Goal: Information Seeking & Learning: Learn about a topic

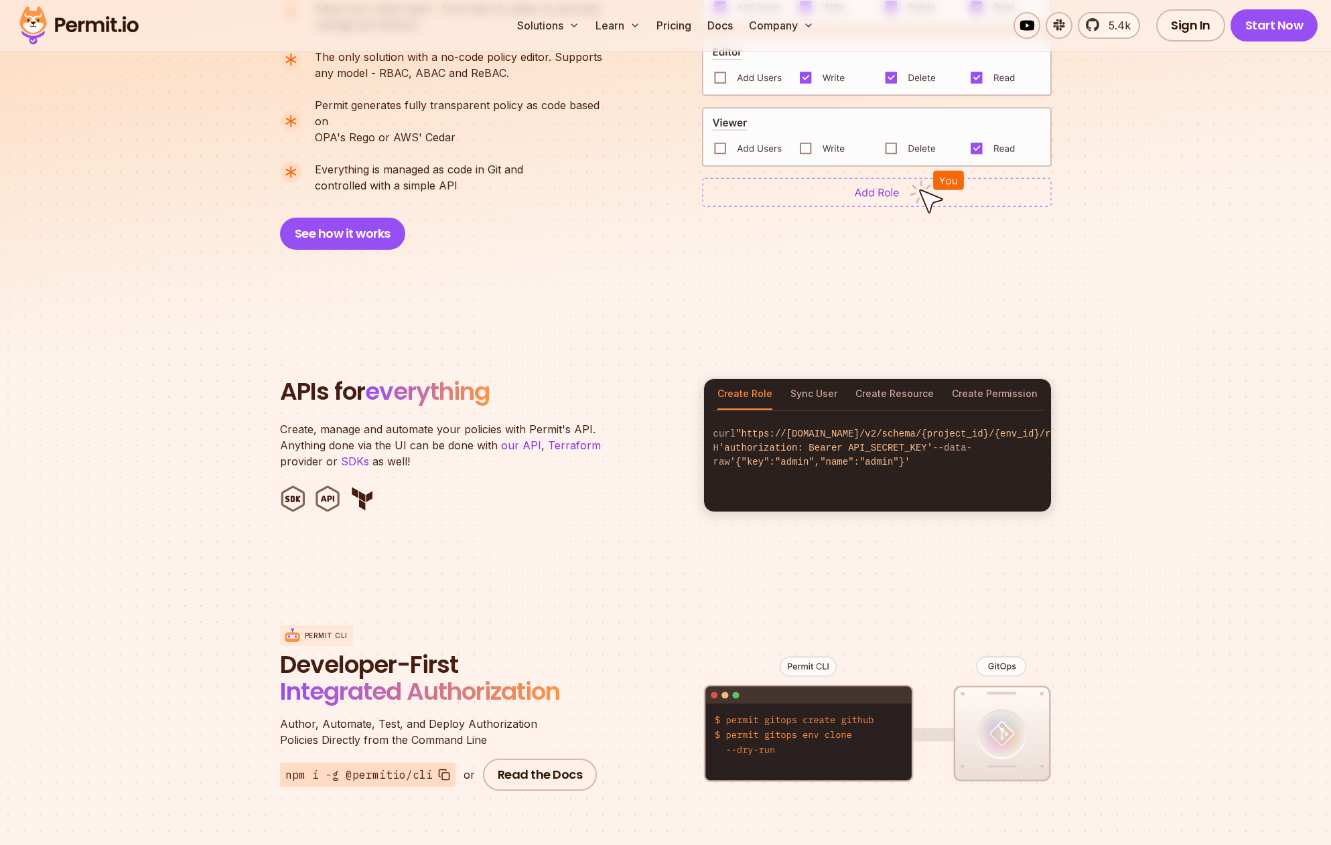
scroll to position [1116, 0]
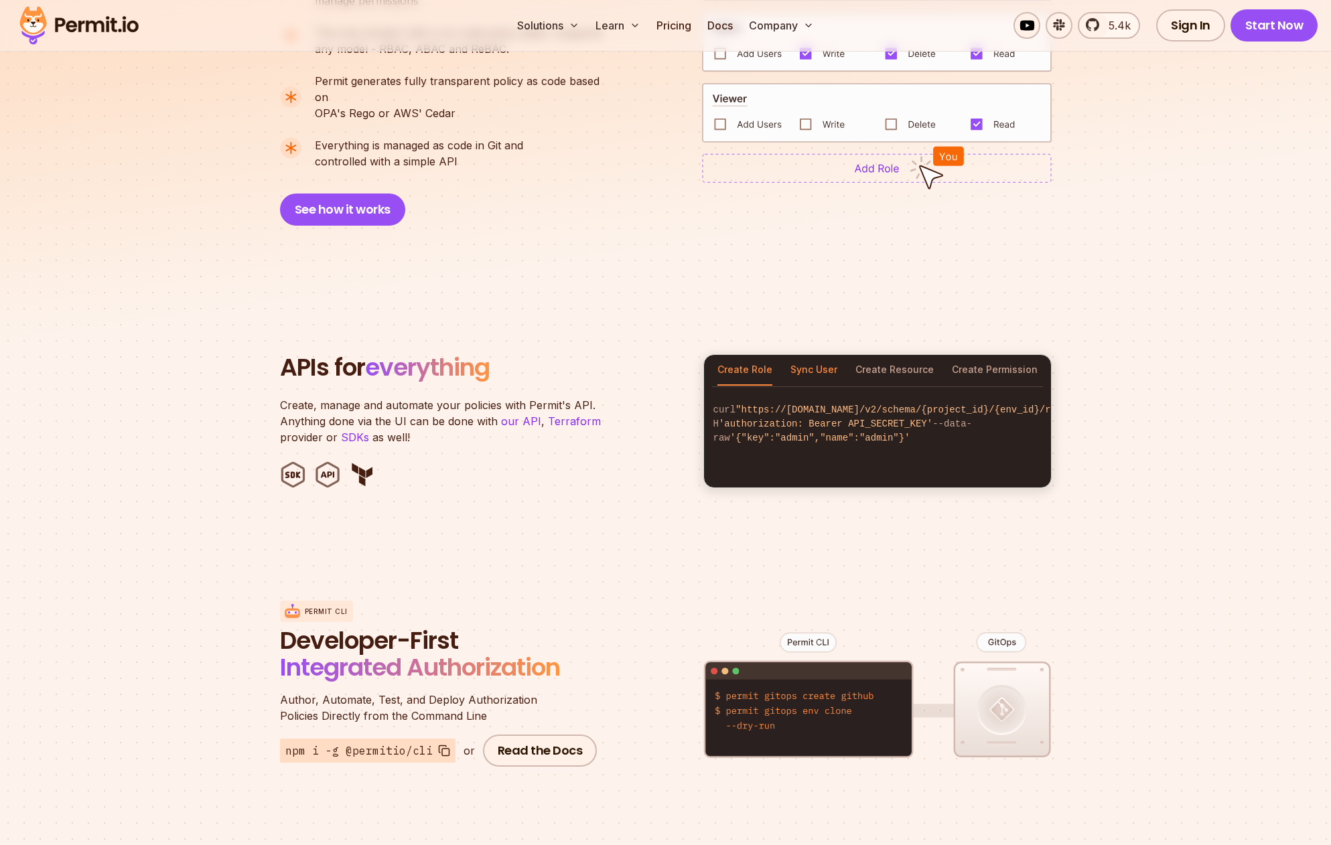
click at [822, 359] on button "Sync User" at bounding box center [813, 370] width 47 height 31
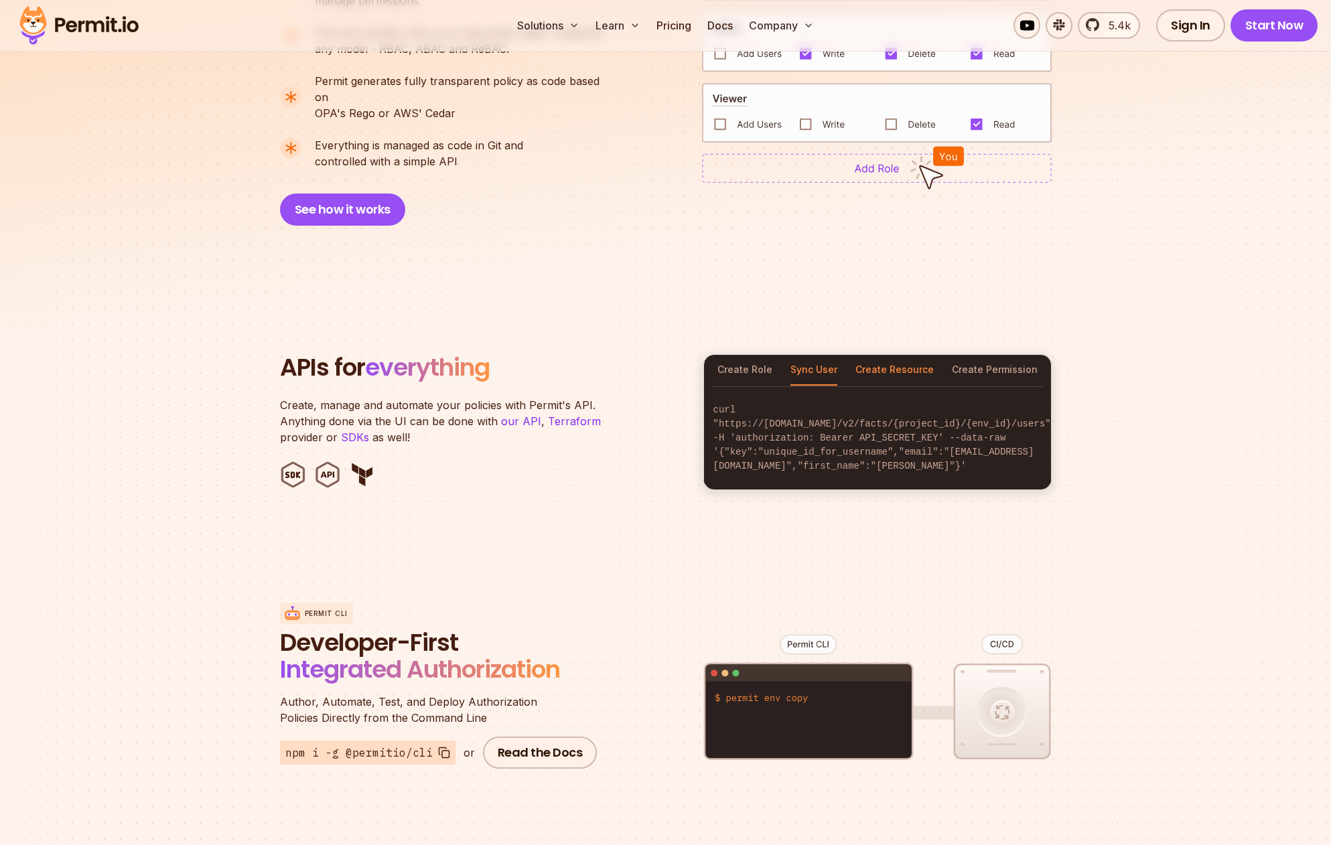
click at [881, 355] on button "Create Resource" at bounding box center [894, 370] width 78 height 31
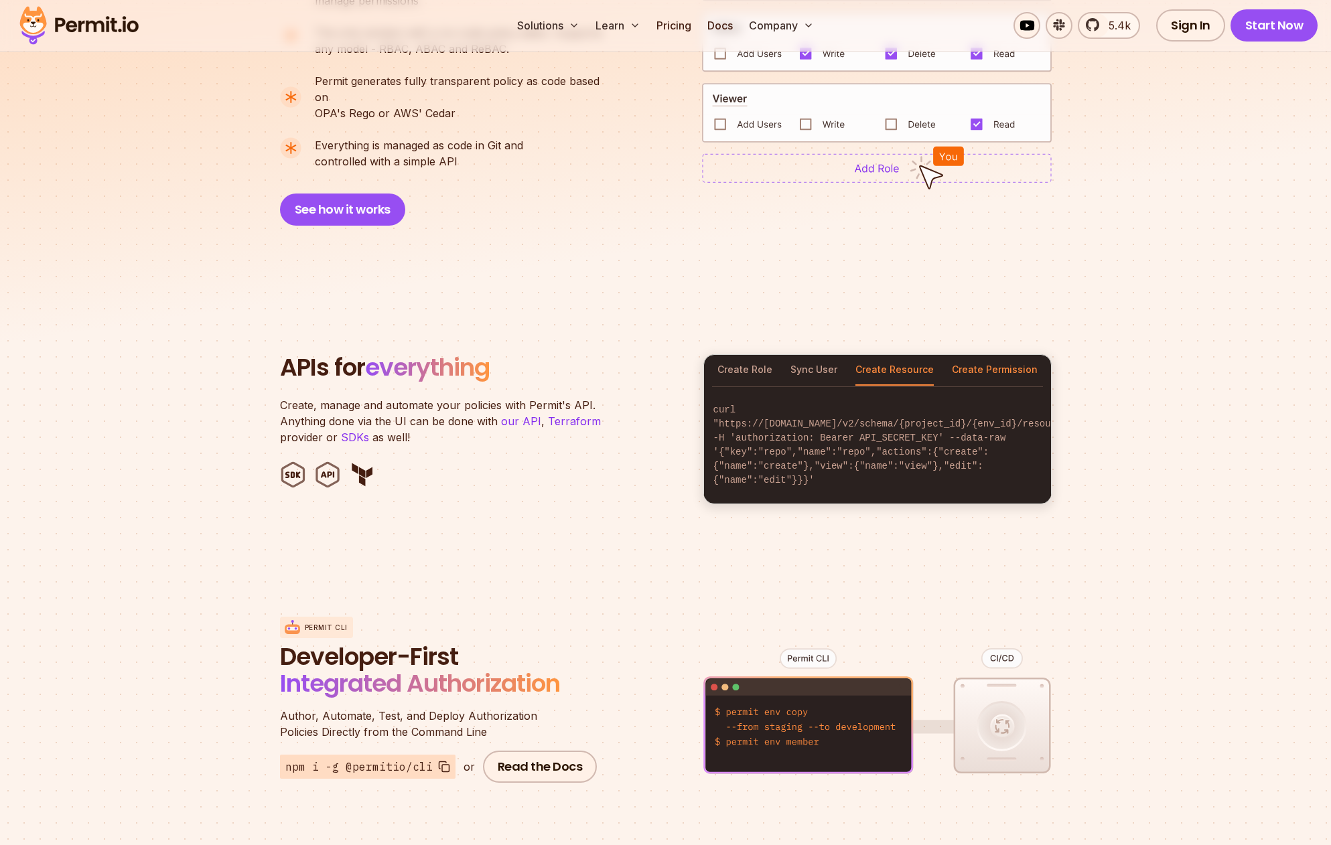
click at [998, 355] on button "Create Permission" at bounding box center [995, 370] width 86 height 31
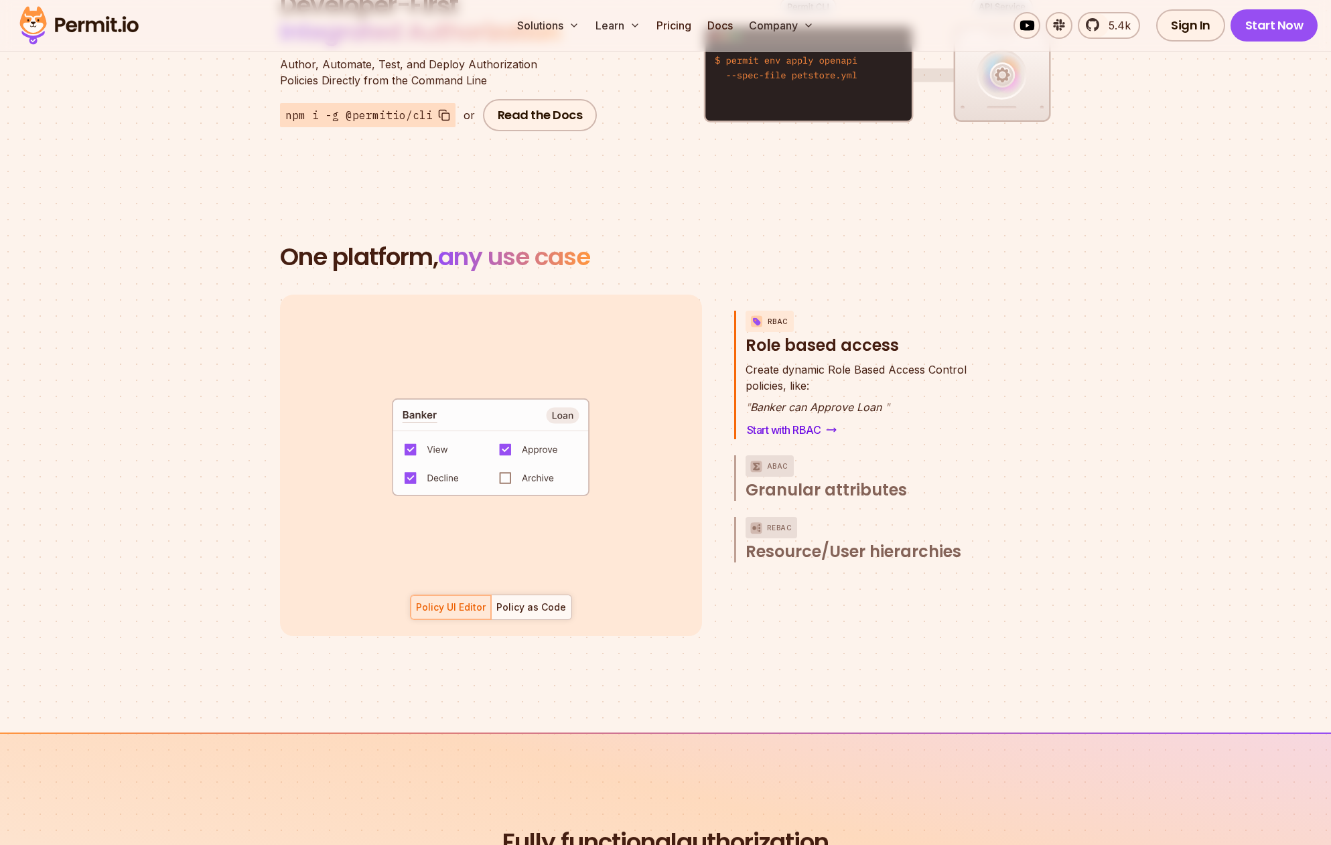
scroll to position [1753, 0]
click at [809, 479] on span "Granular attributes" at bounding box center [825, 489] width 161 height 21
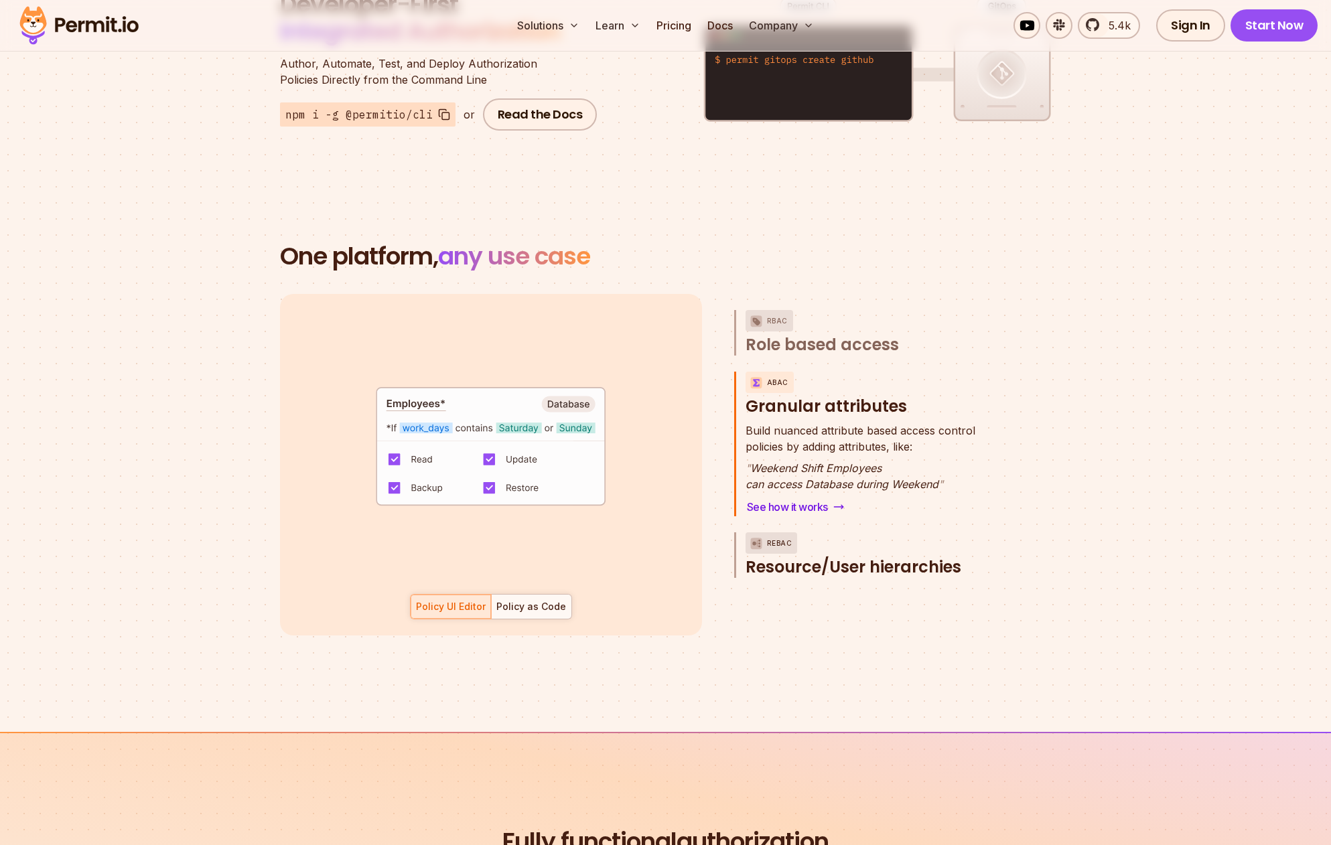
click at [805, 556] on span "Resource/User hierarchies" at bounding box center [853, 566] width 216 height 21
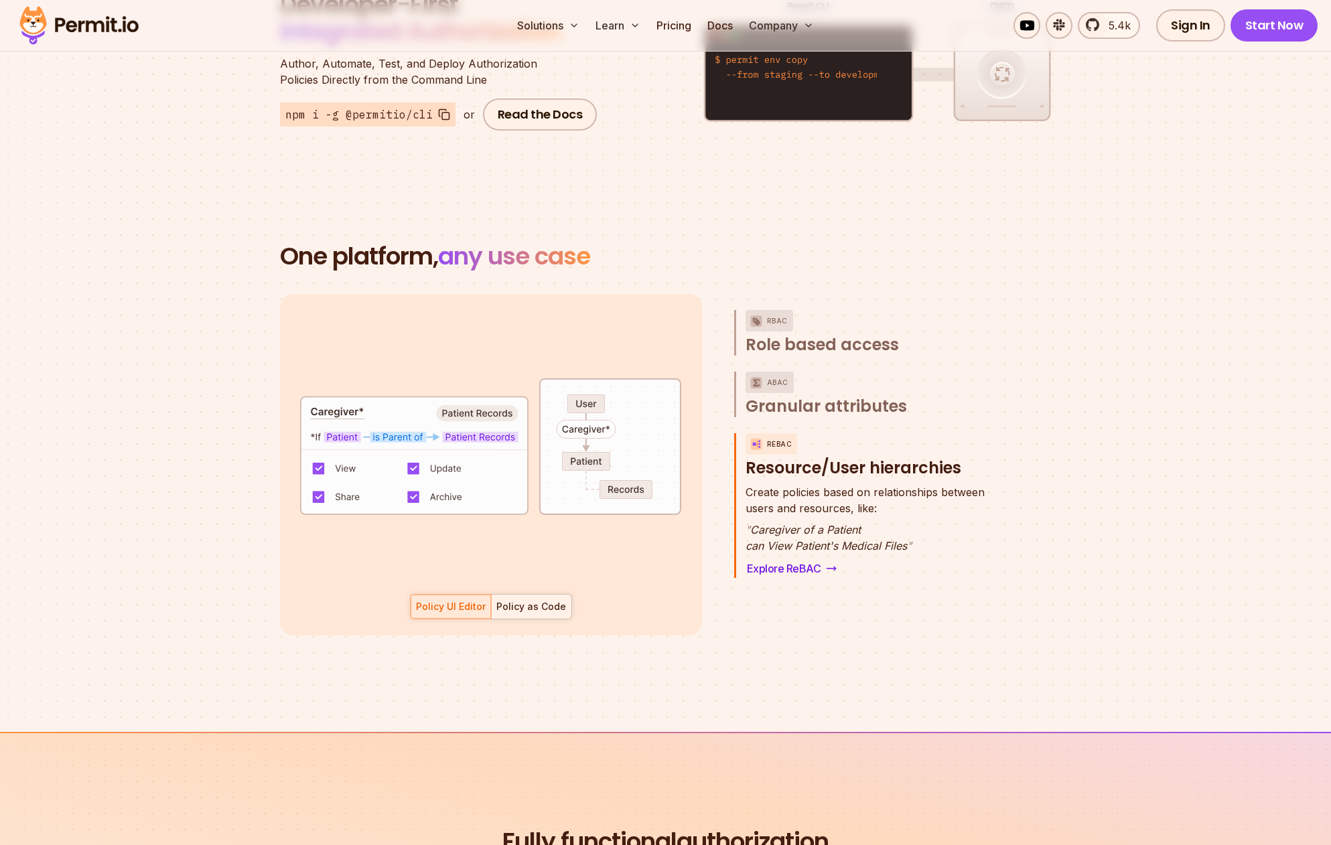
click at [538, 600] on div "Policy as Code" at bounding box center [531, 606] width 70 height 13
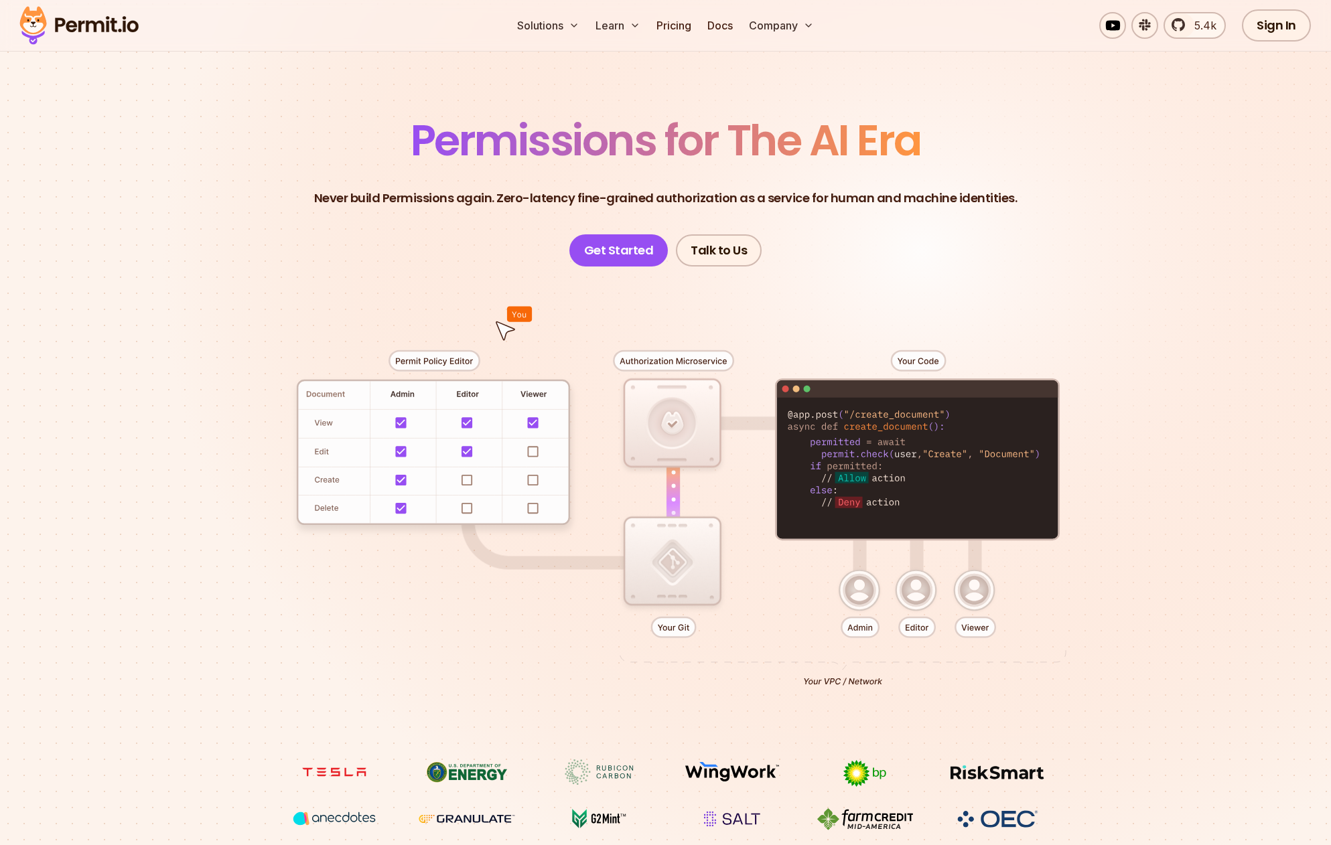
scroll to position [0, 0]
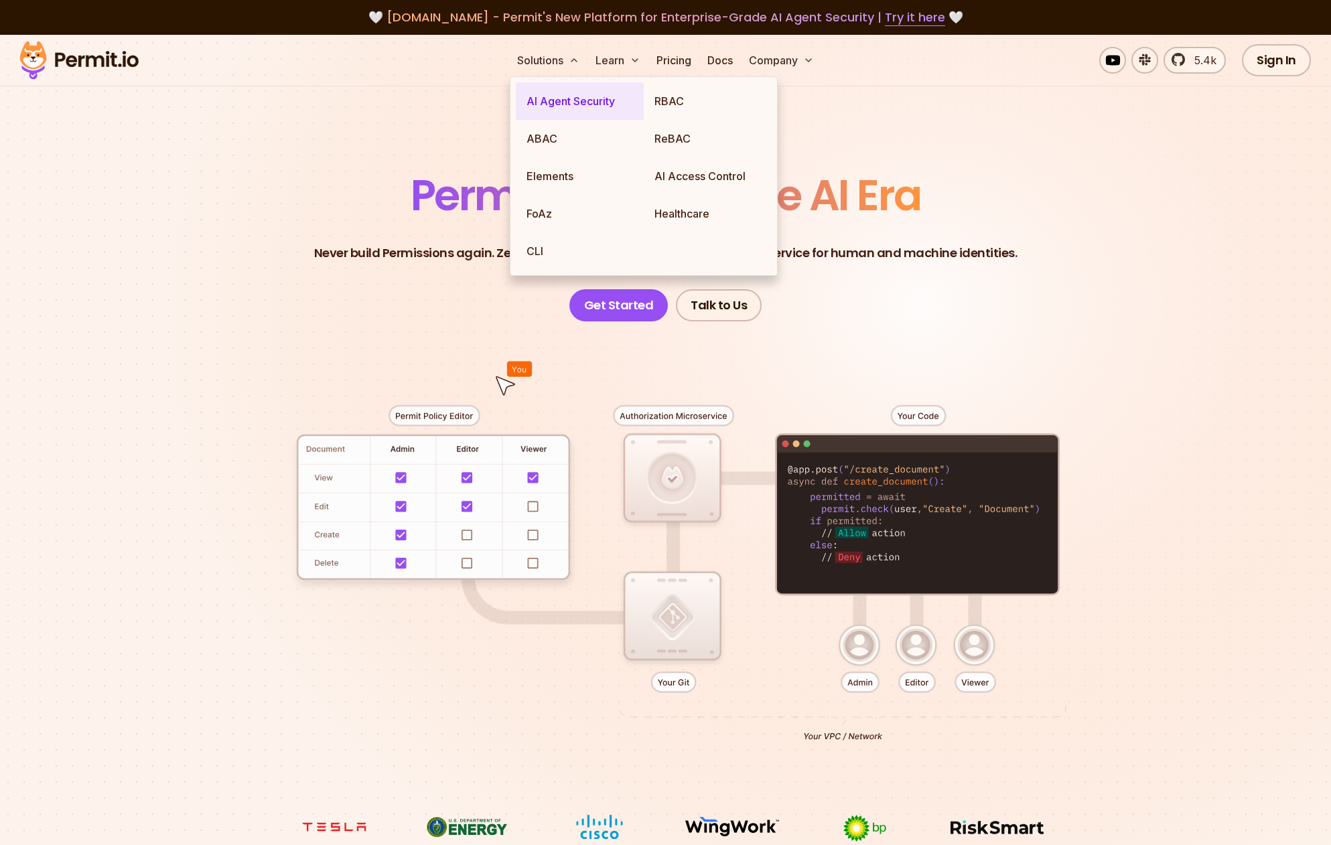
click at [554, 97] on link "AI Agent Security" at bounding box center [580, 101] width 128 height 38
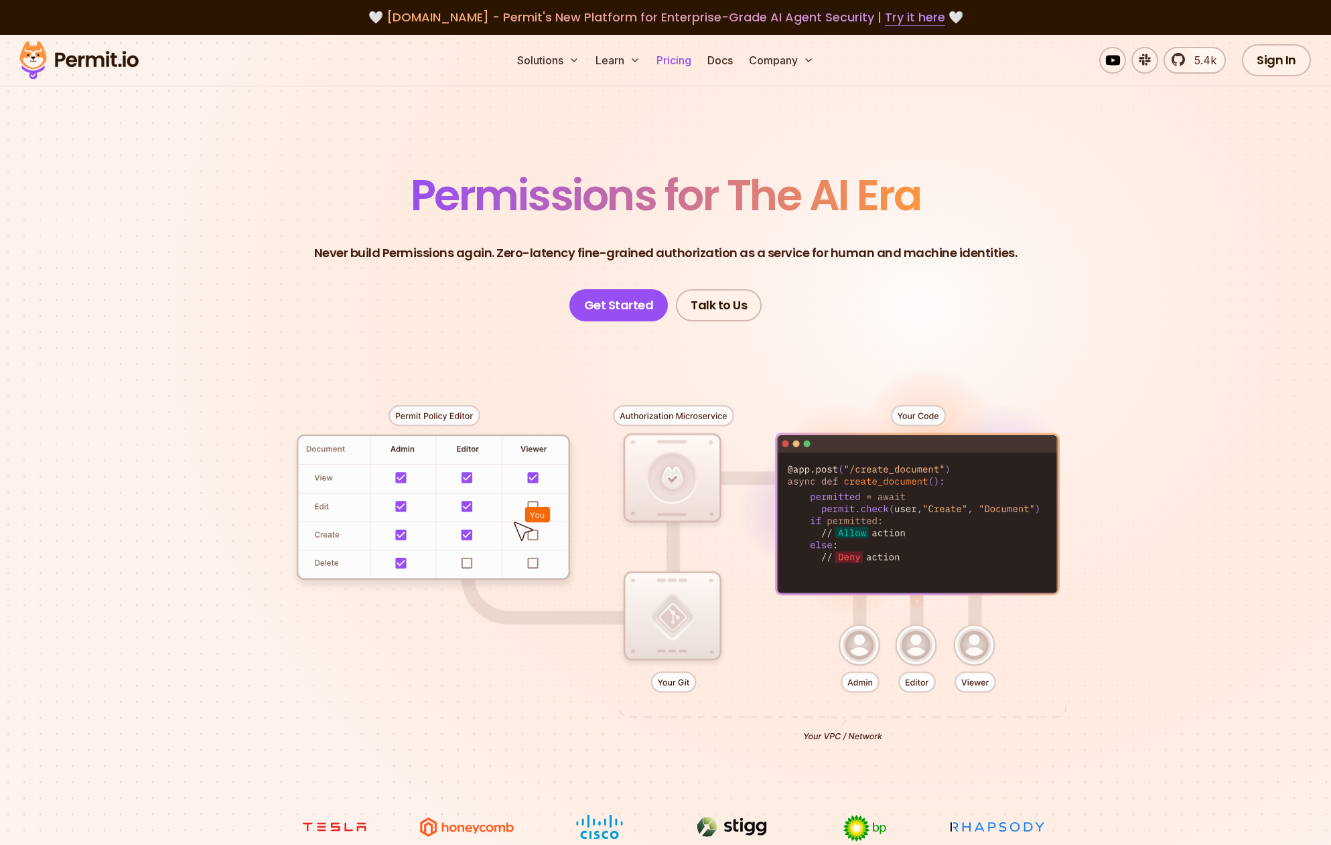
click at [675, 61] on link "Pricing" at bounding box center [674, 60] width 46 height 27
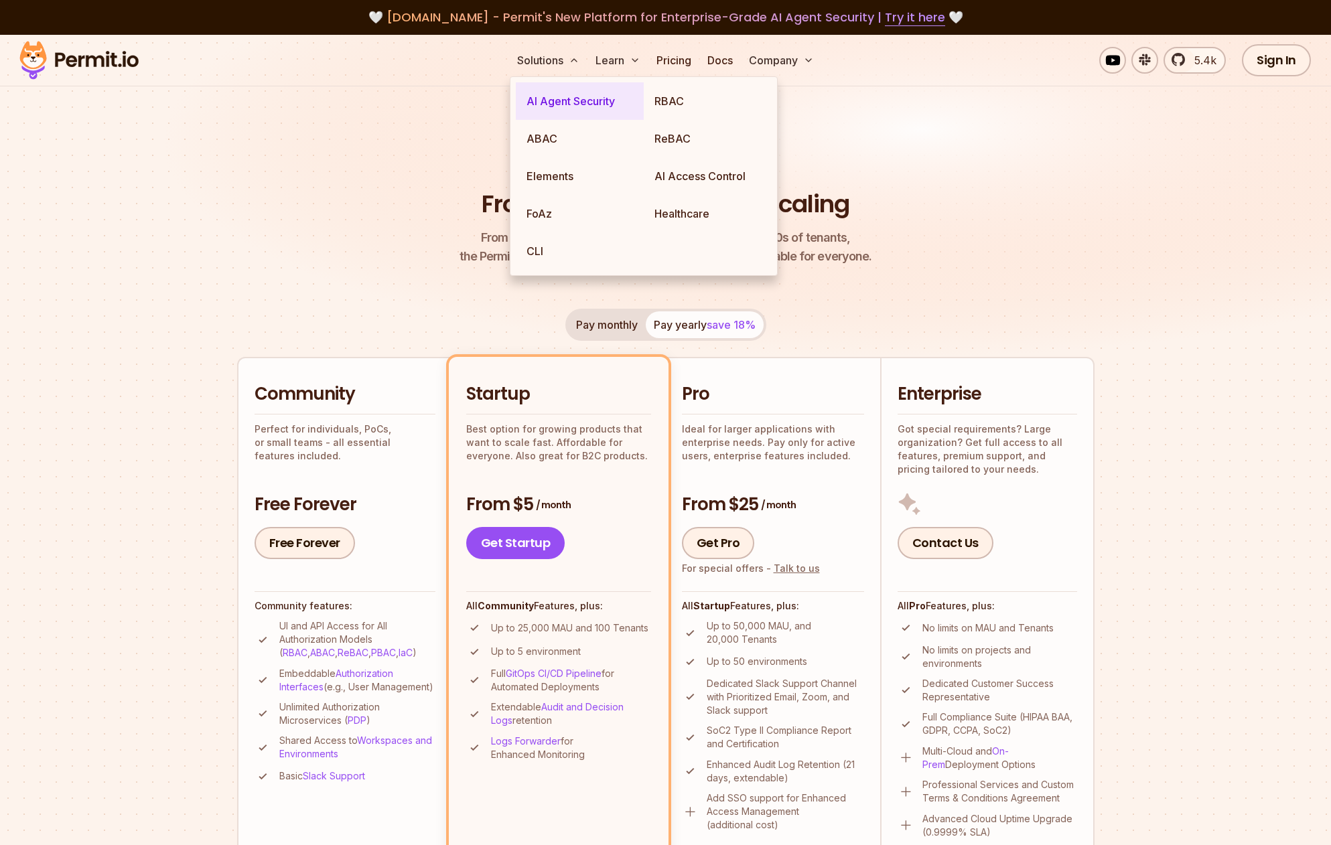
click at [554, 103] on link "AI Agent Security" at bounding box center [580, 101] width 128 height 38
click at [555, 140] on link "ABAC" at bounding box center [580, 139] width 128 height 38
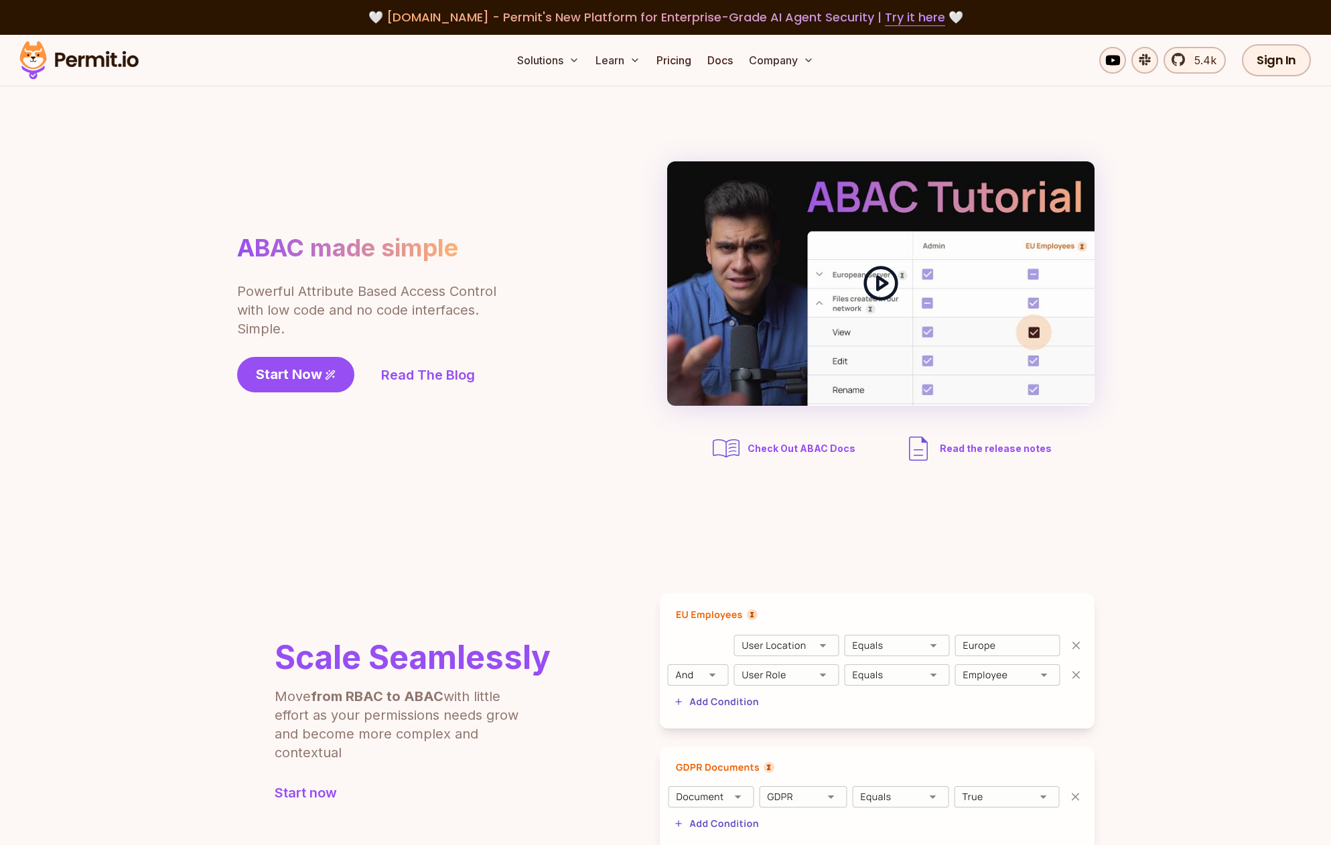
click at [887, 281] on icon at bounding box center [881, 284] width 38 height 38
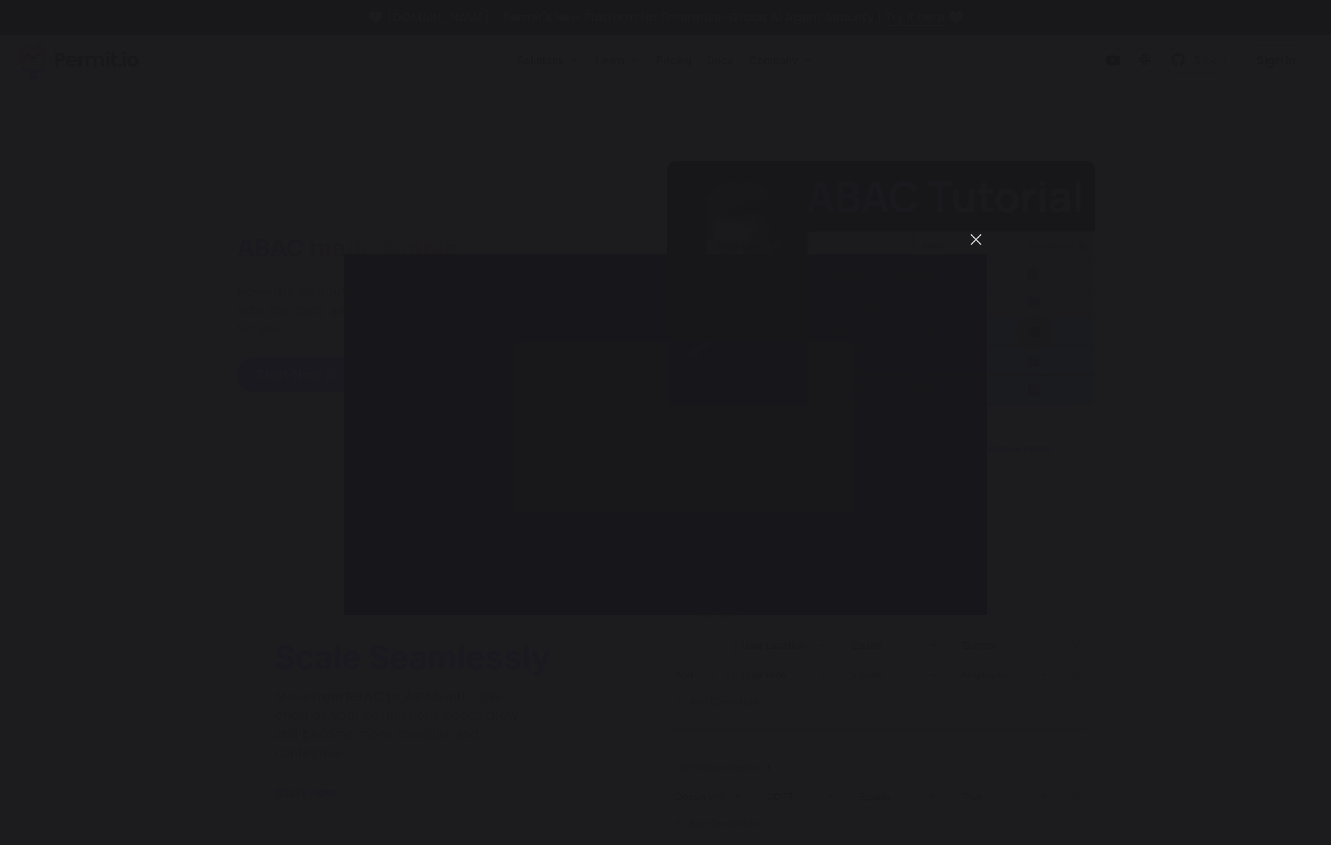
click at [972, 236] on button "You can close this modal content with the ESC key" at bounding box center [975, 239] width 23 height 23
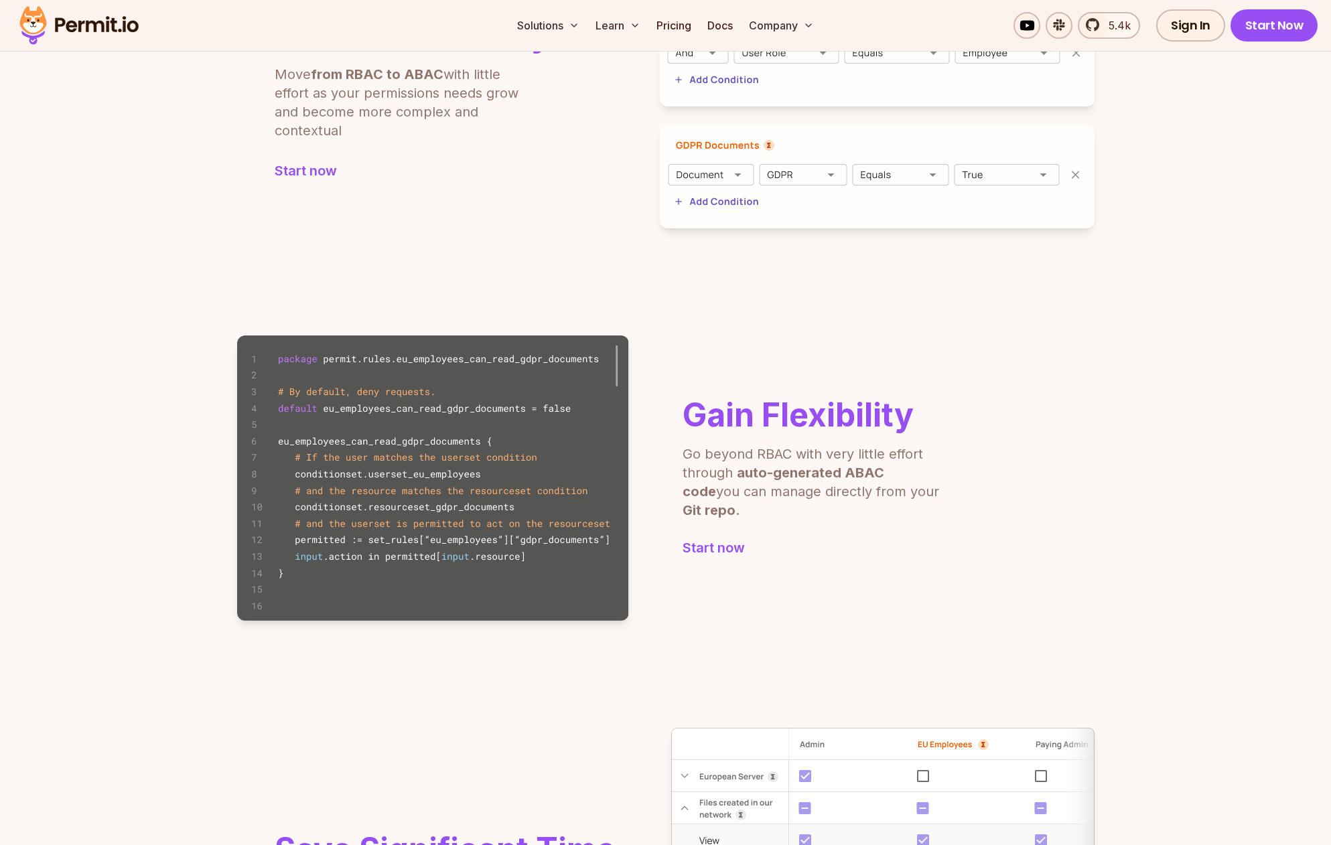
scroll to position [627, 0]
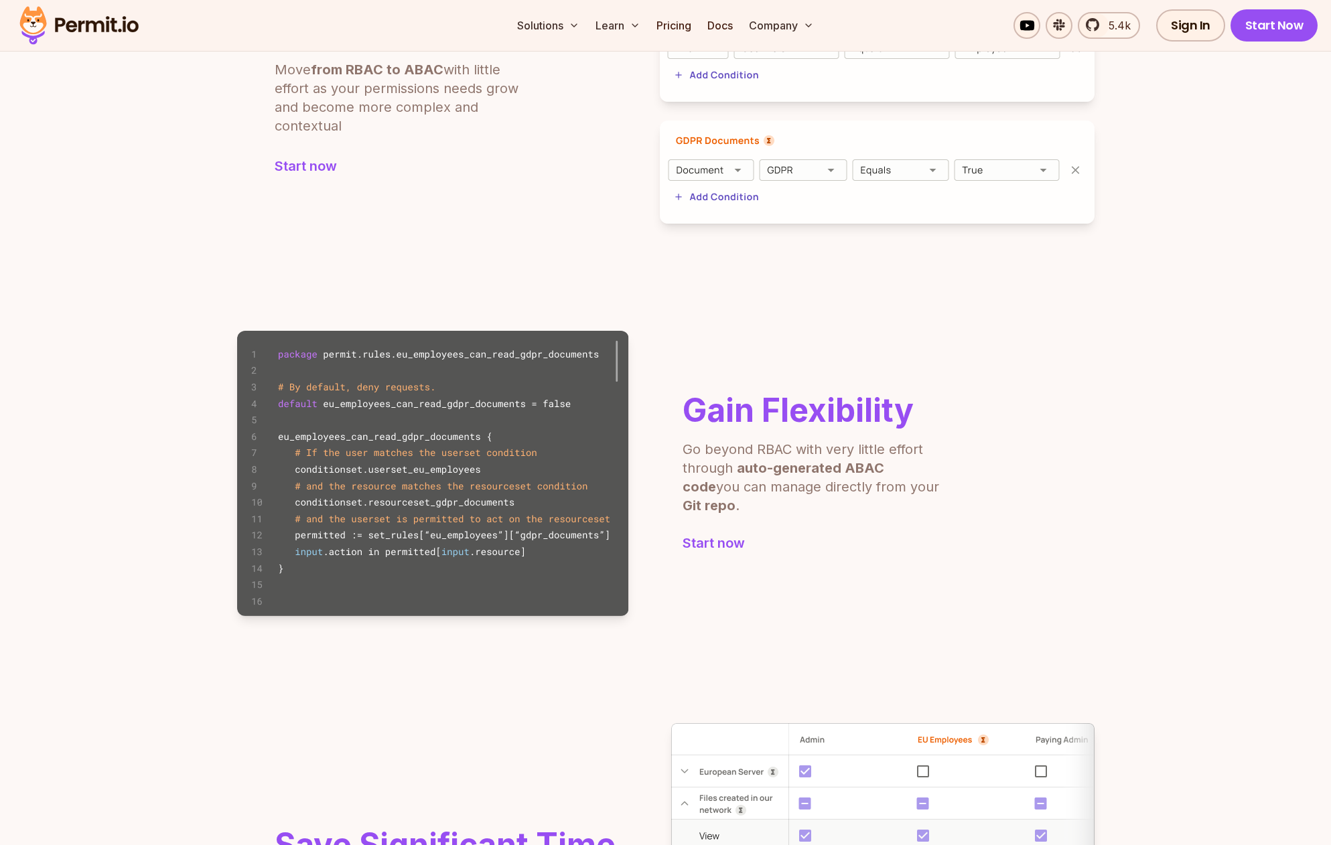
click at [725, 523] on div "Gain Flexibility Go beyond RBAC with very little effort through auto-generated …" at bounding box center [812, 473] width 261 height 158
click at [726, 538] on link "Start now" at bounding box center [812, 543] width 261 height 19
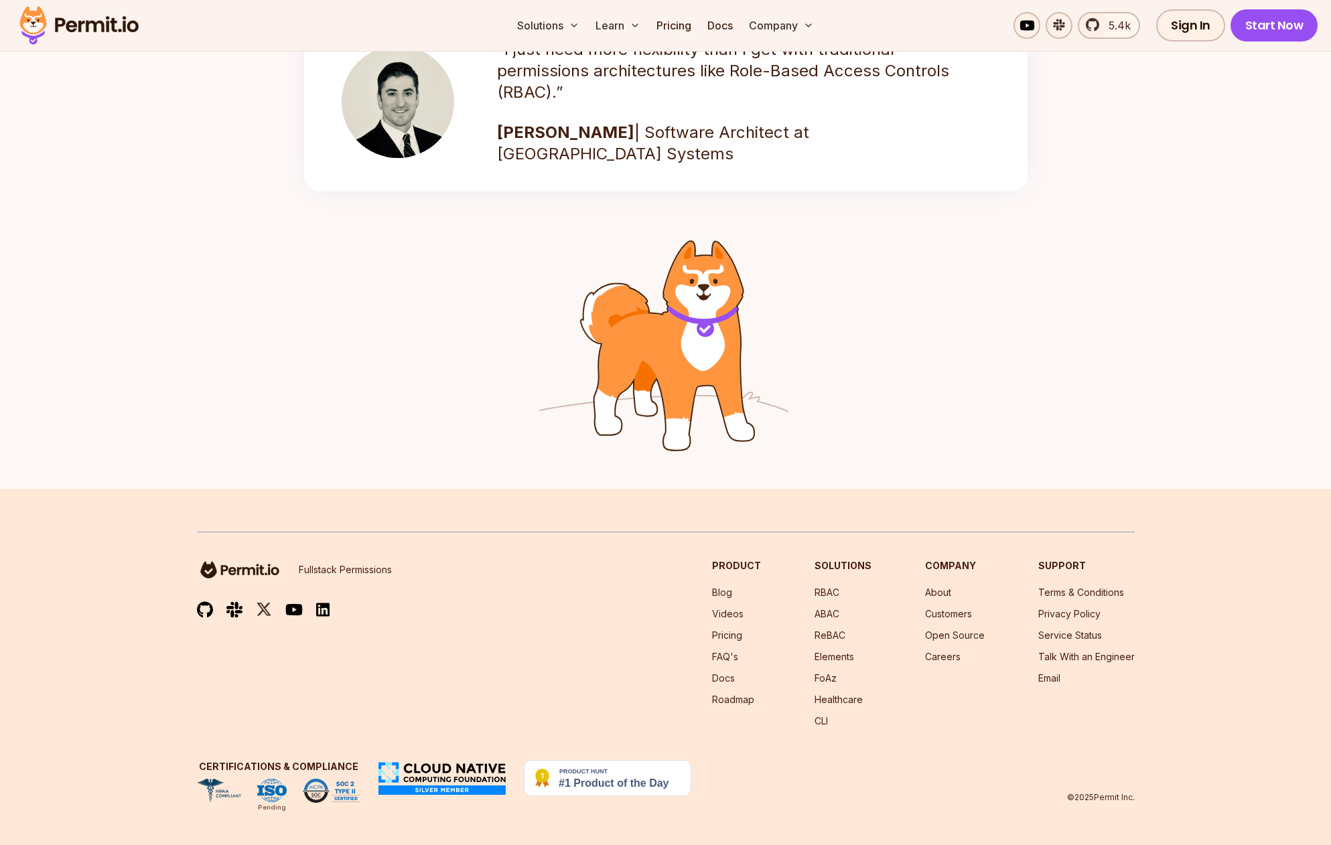
scroll to position [1790, 0]
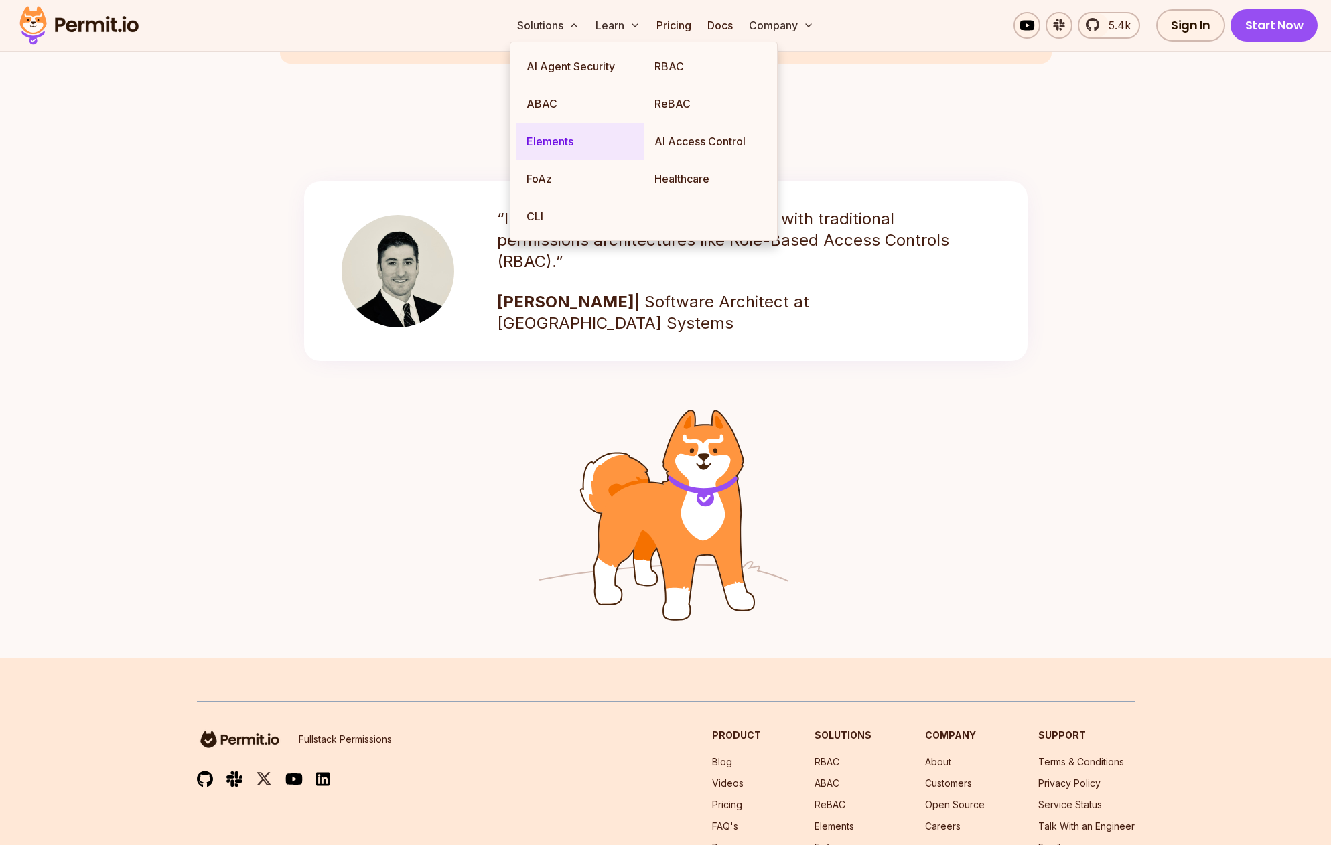
click at [558, 142] on link "Elements" at bounding box center [580, 142] width 128 height 38
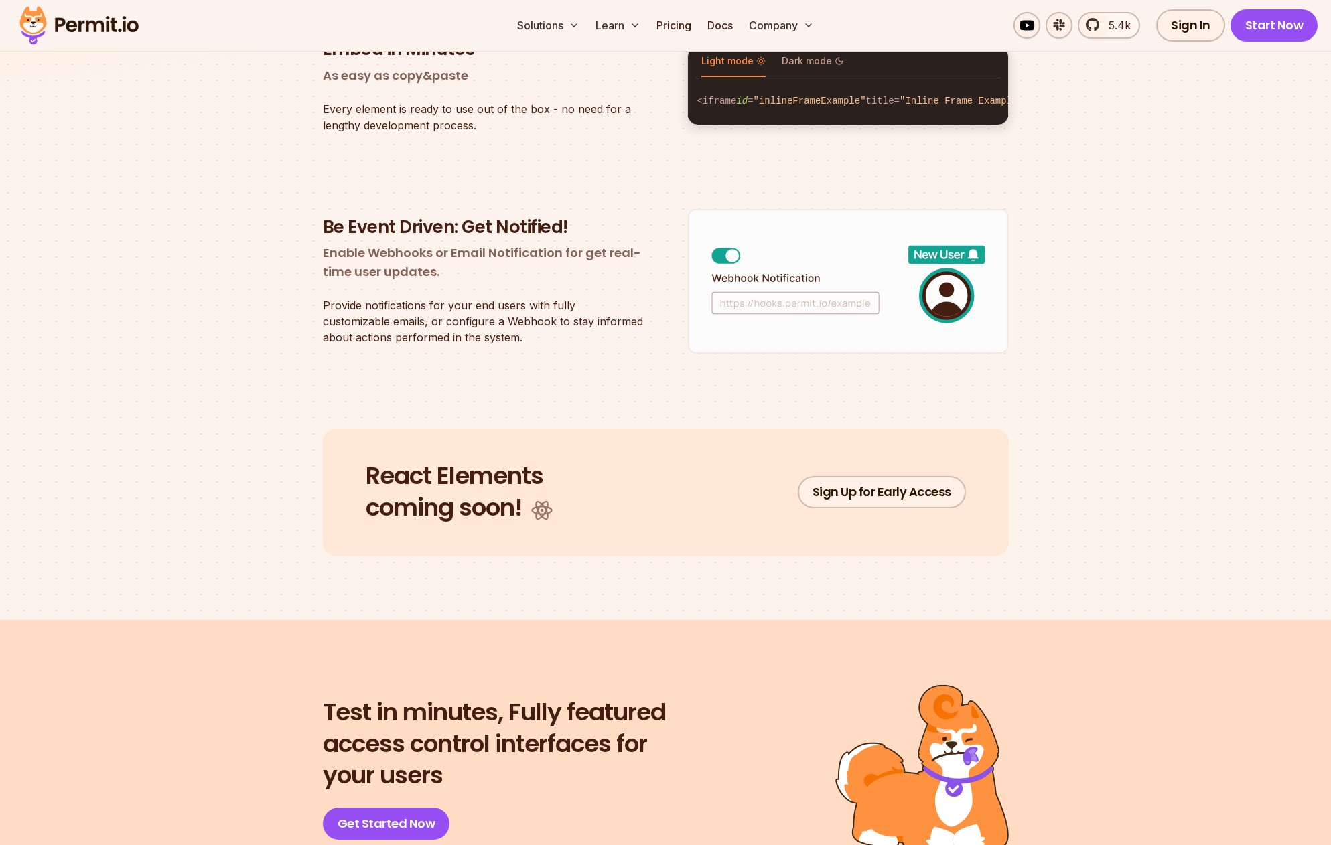
scroll to position [2375, 0]
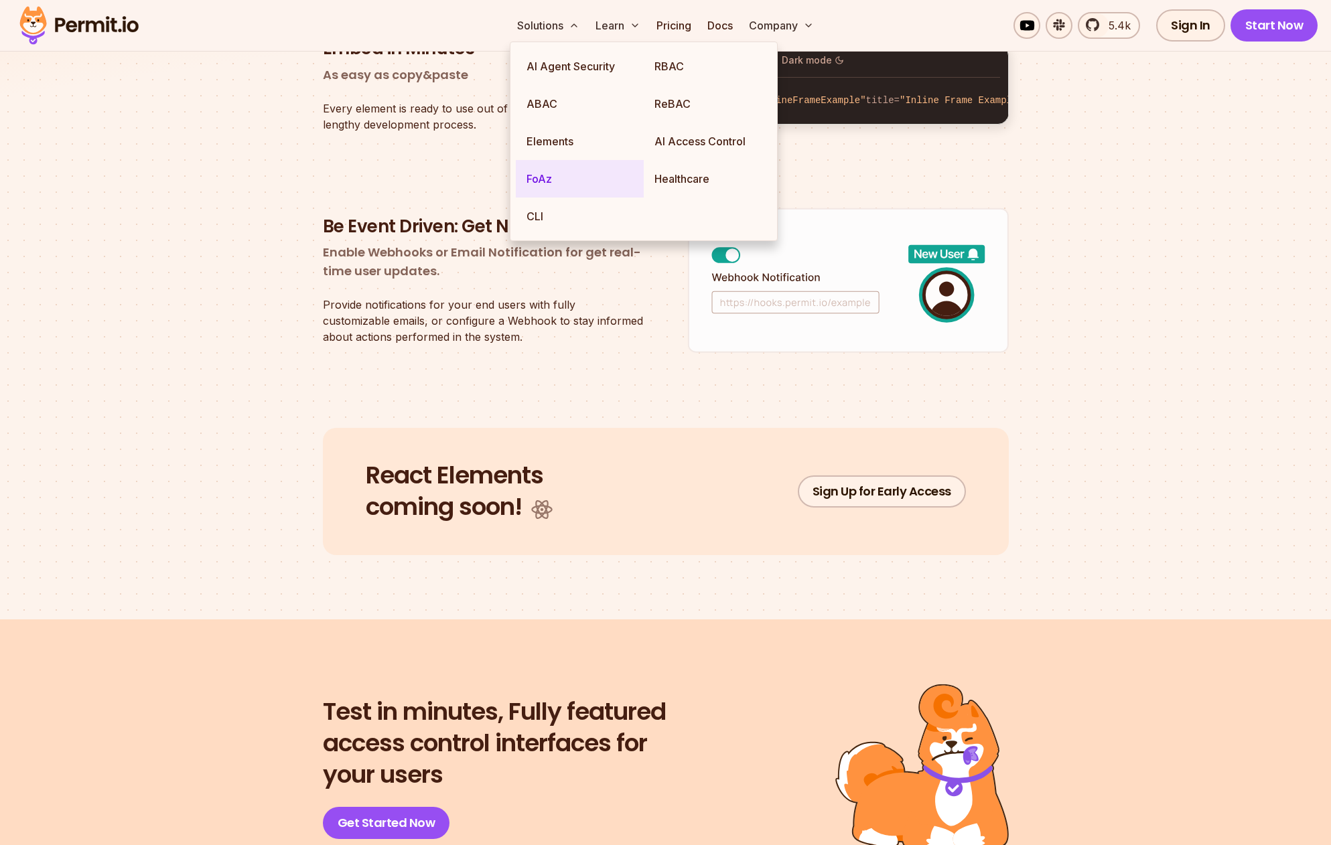
click at [559, 182] on link "FoAz" at bounding box center [580, 179] width 128 height 38
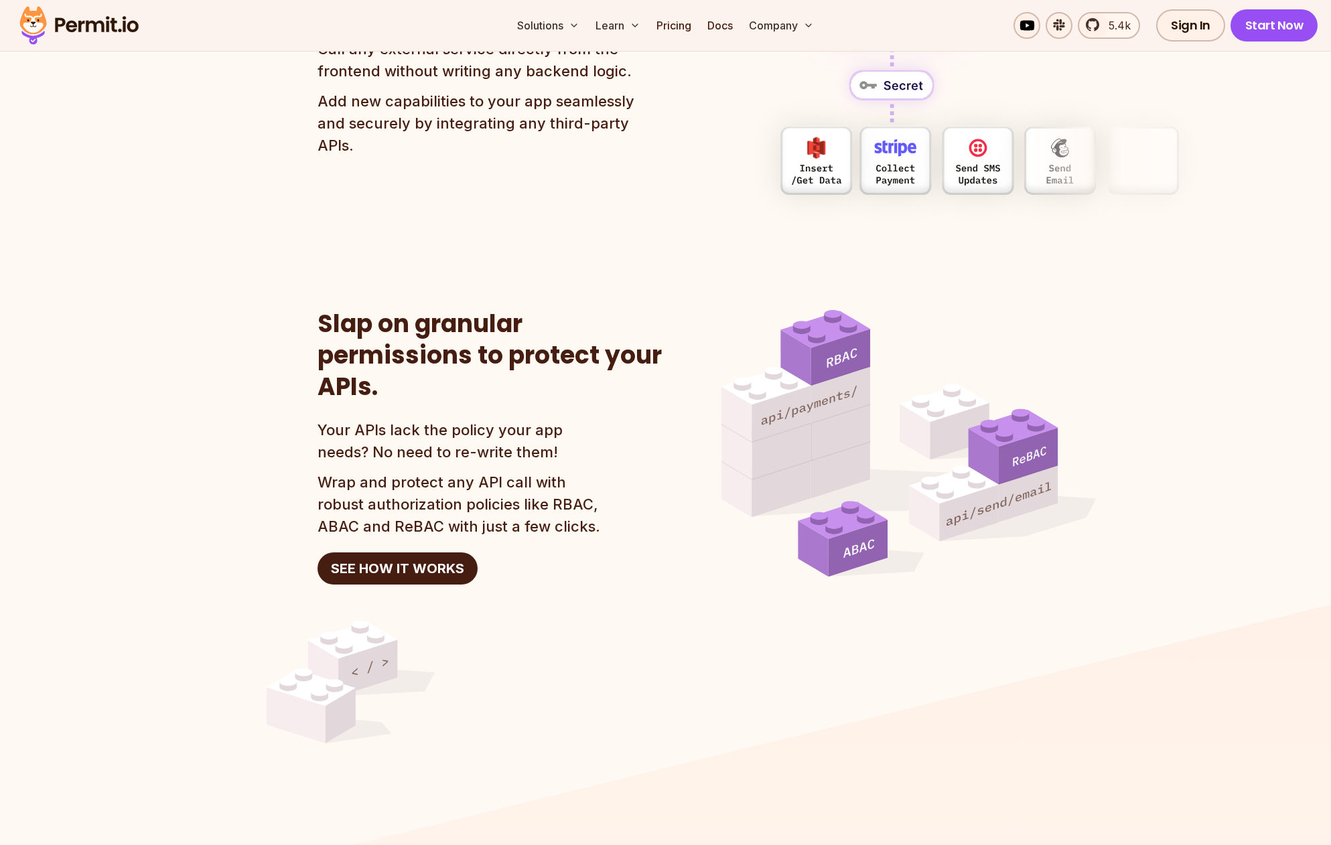
scroll to position [877, 0]
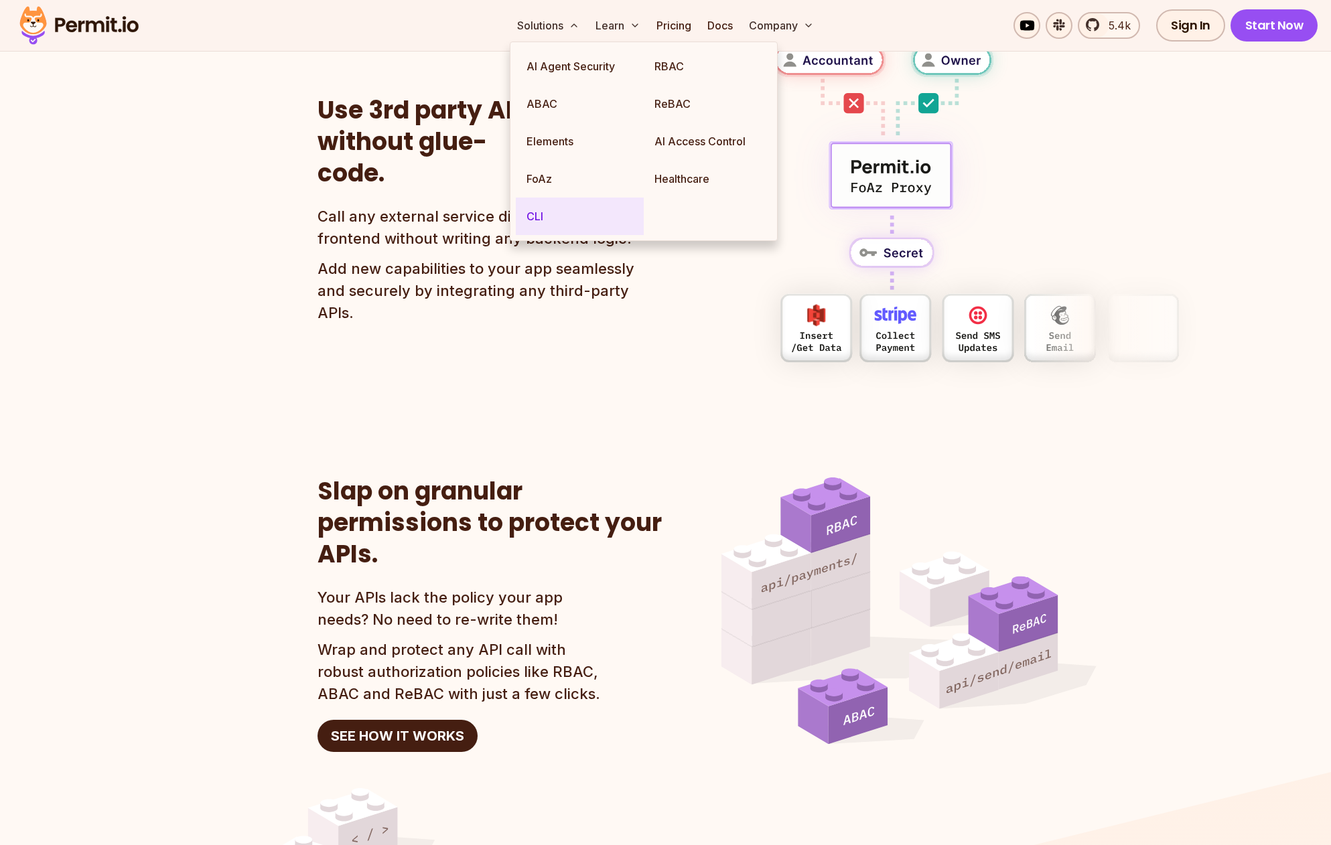
click at [549, 214] on link "CLI" at bounding box center [580, 217] width 128 height 38
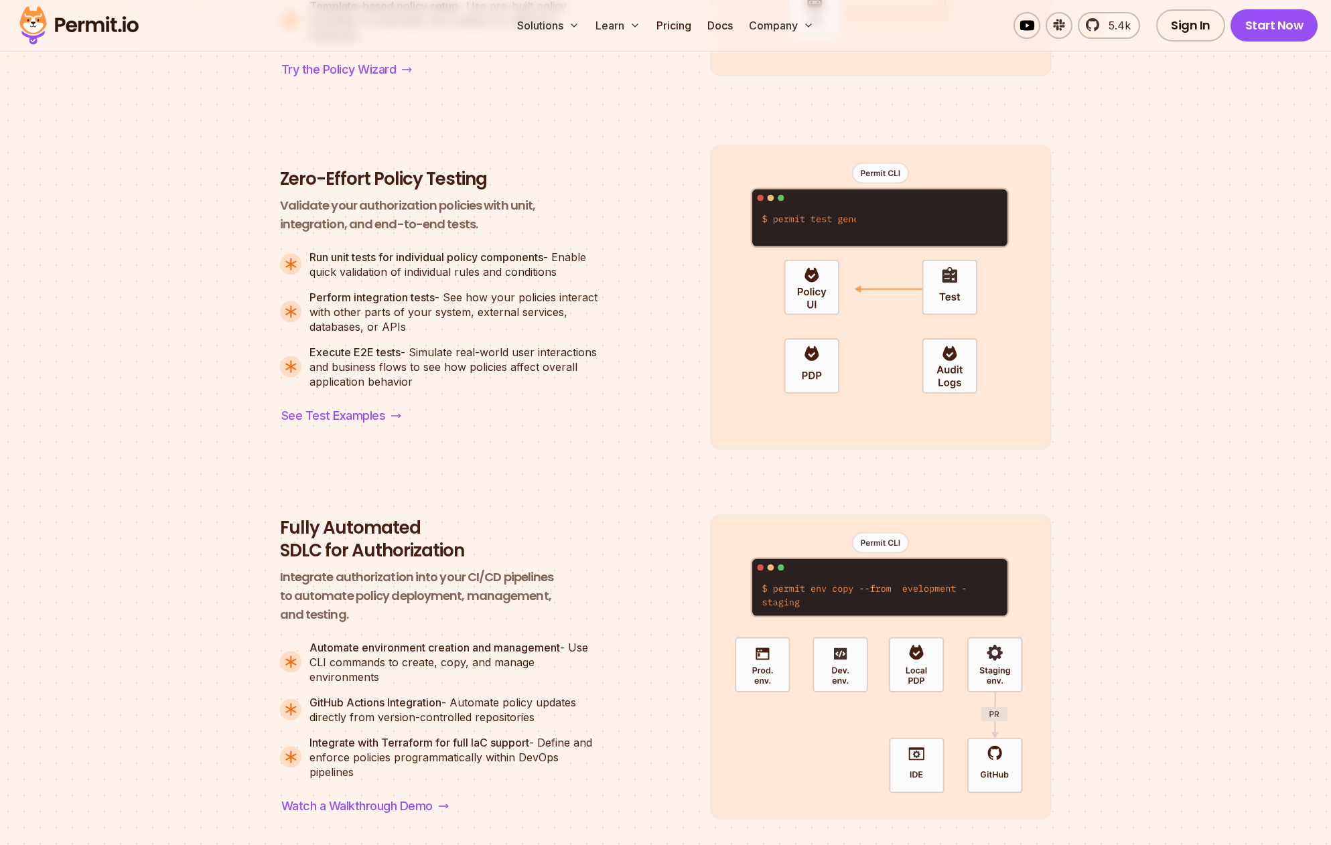
scroll to position [1272, 0]
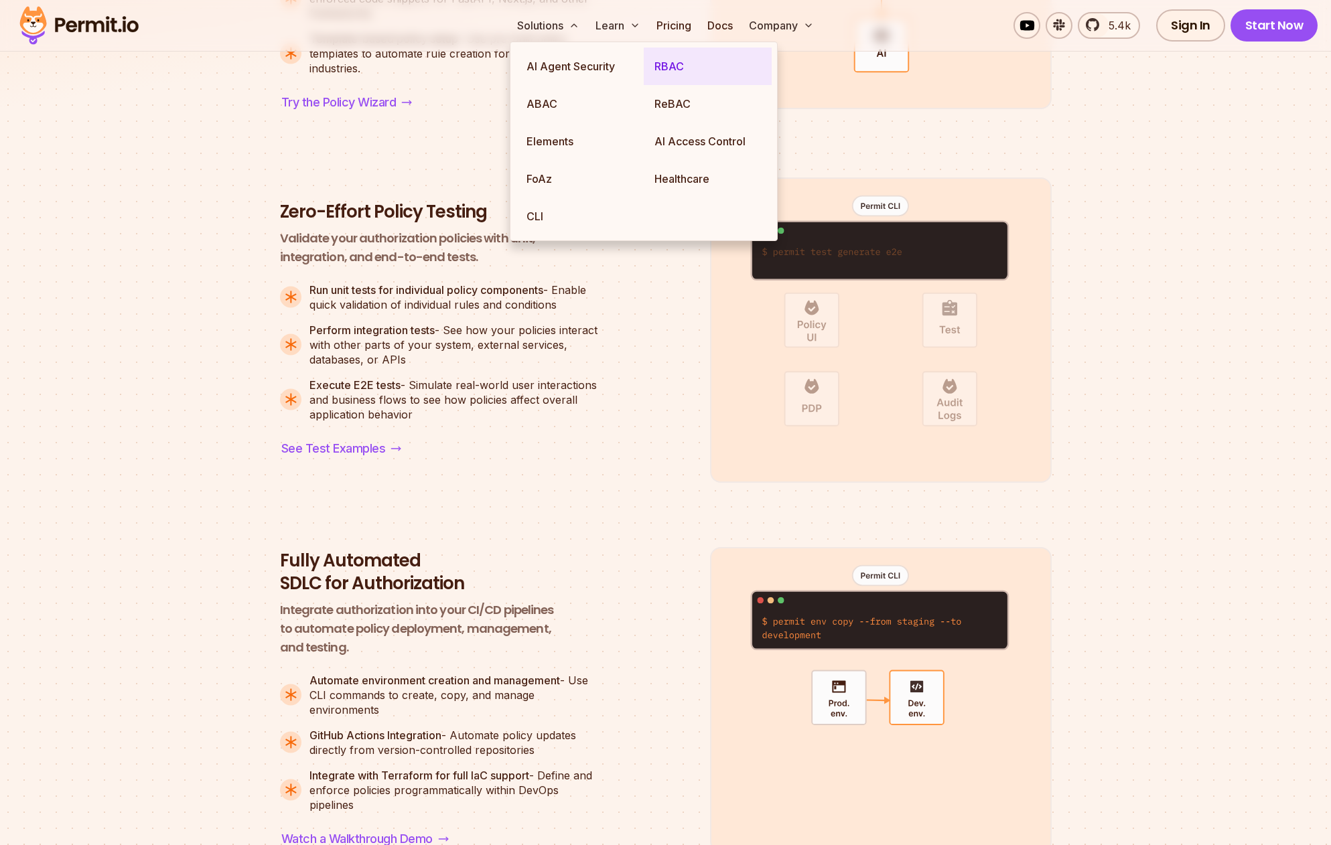
click at [660, 67] on link "RBAC" at bounding box center [708, 67] width 128 height 38
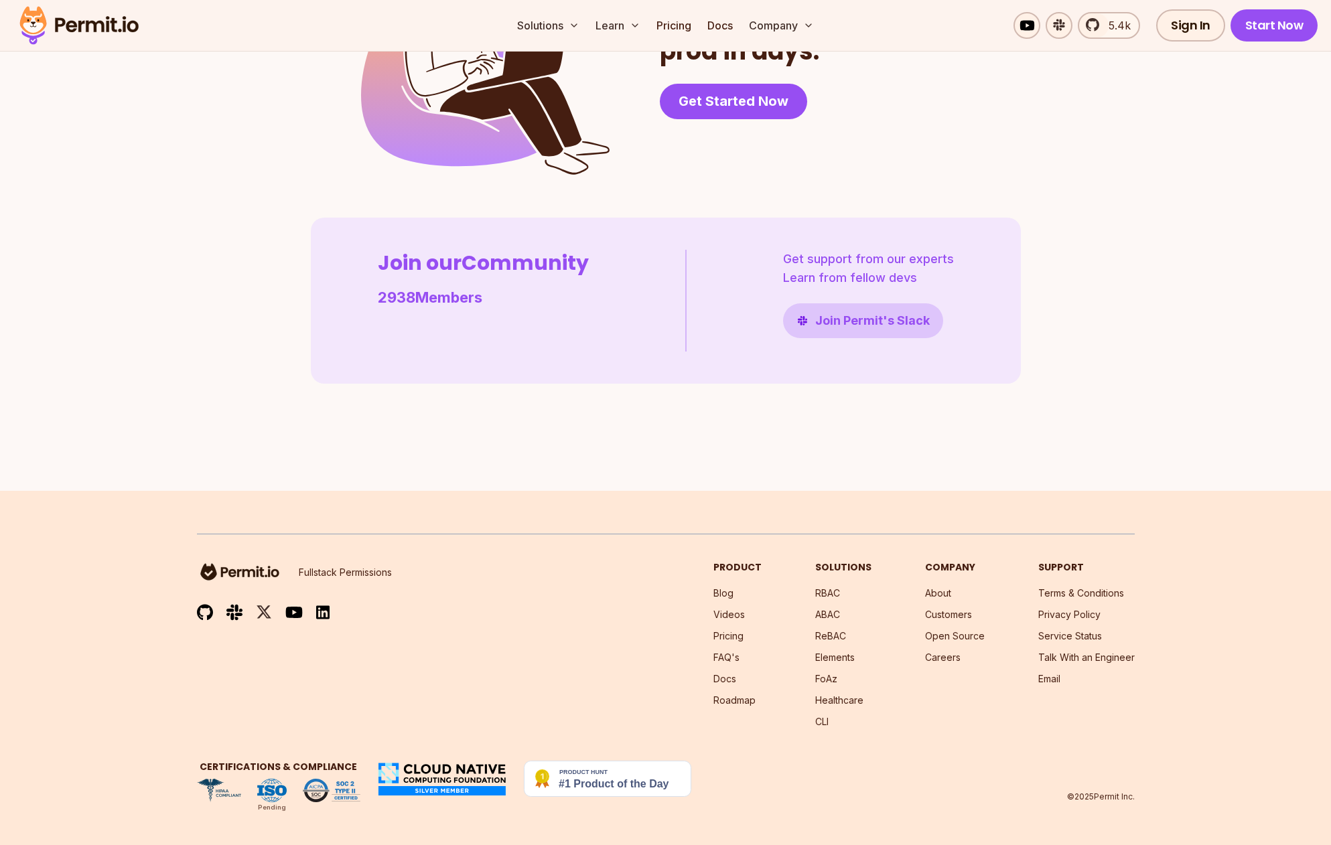
scroll to position [3776, 0]
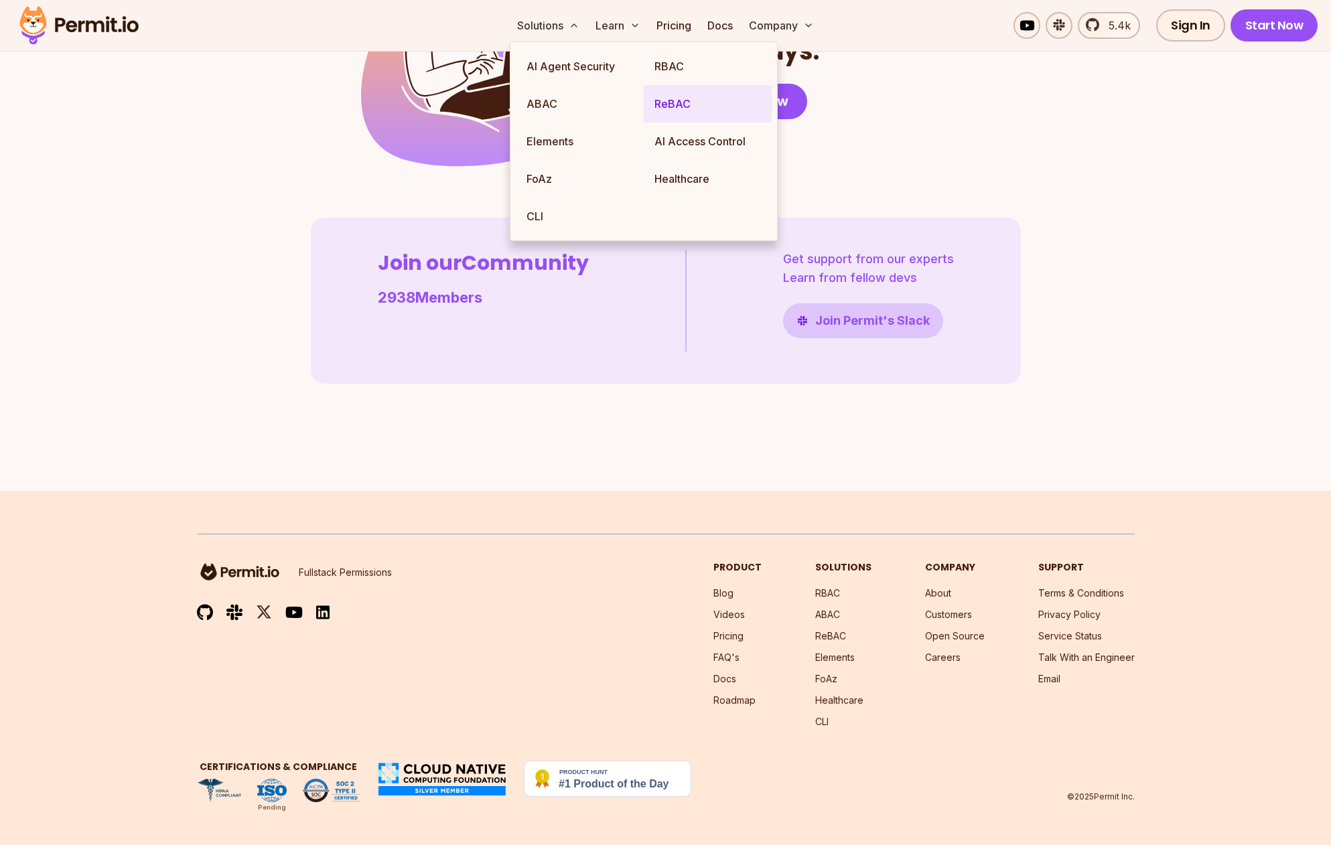
click at [674, 107] on link "ReBAC" at bounding box center [708, 104] width 128 height 38
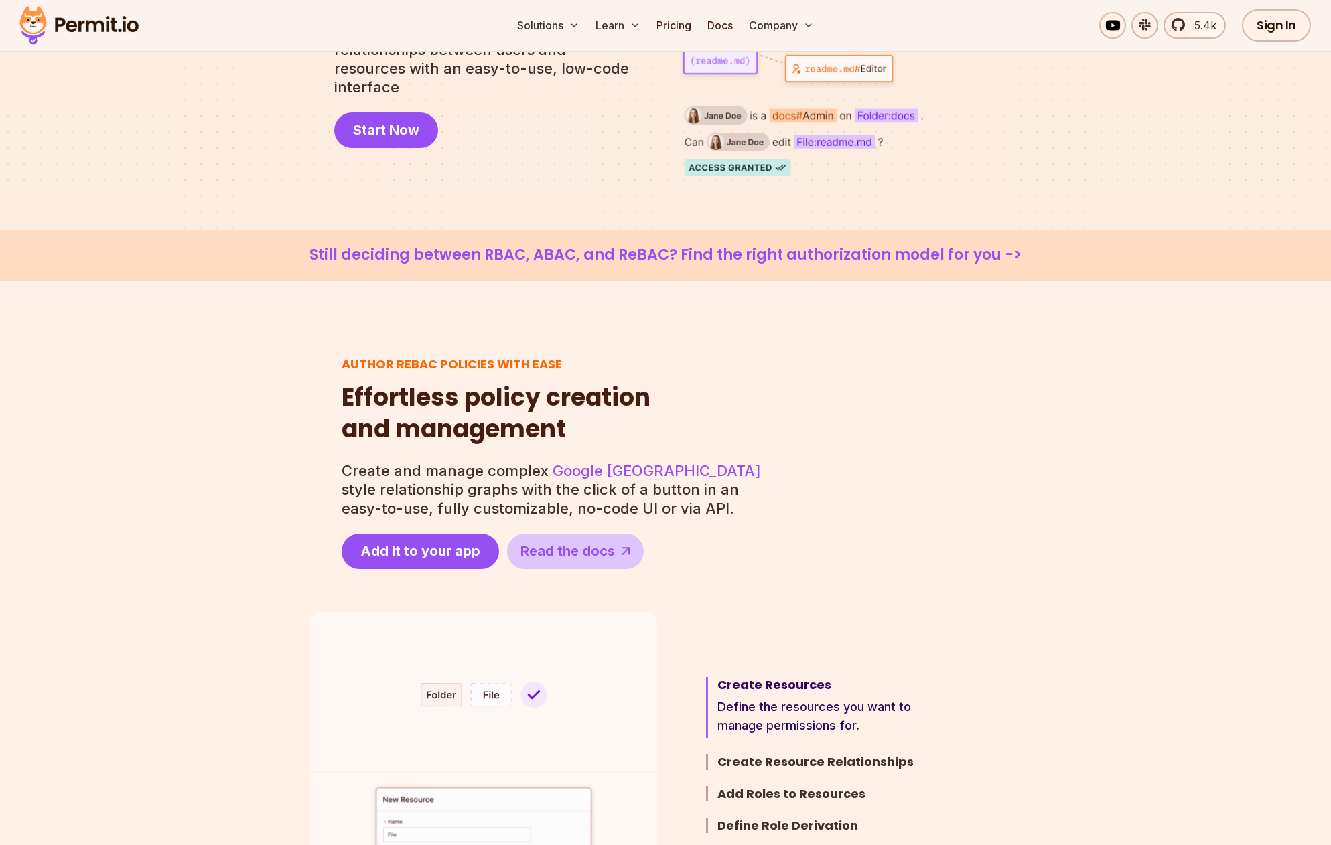
scroll to position [271, 0]
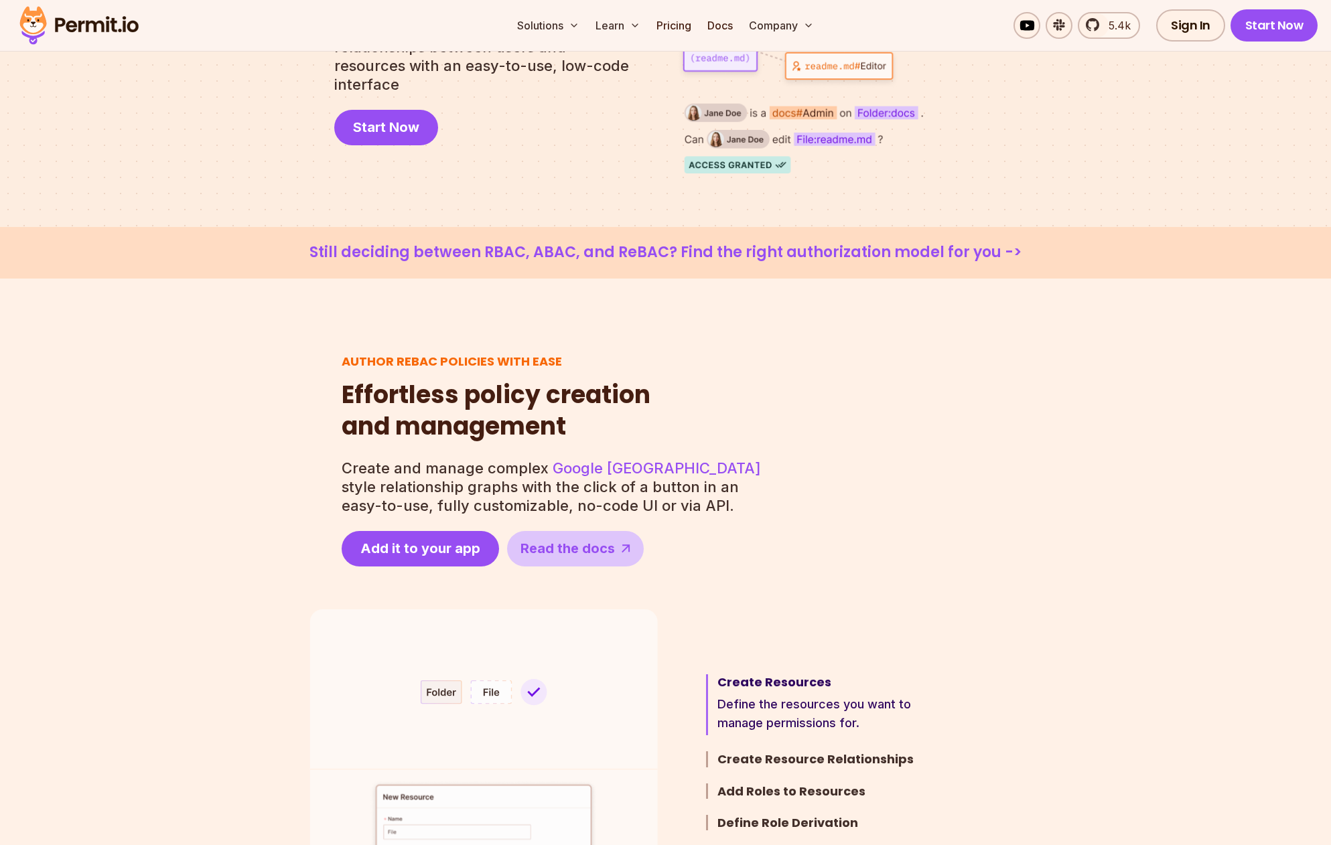
click at [809, 255] on link "Still deciding between RBAC, ABAC, and ReBAC? Find the right authorization mode…" at bounding box center [665, 252] width 1266 height 19
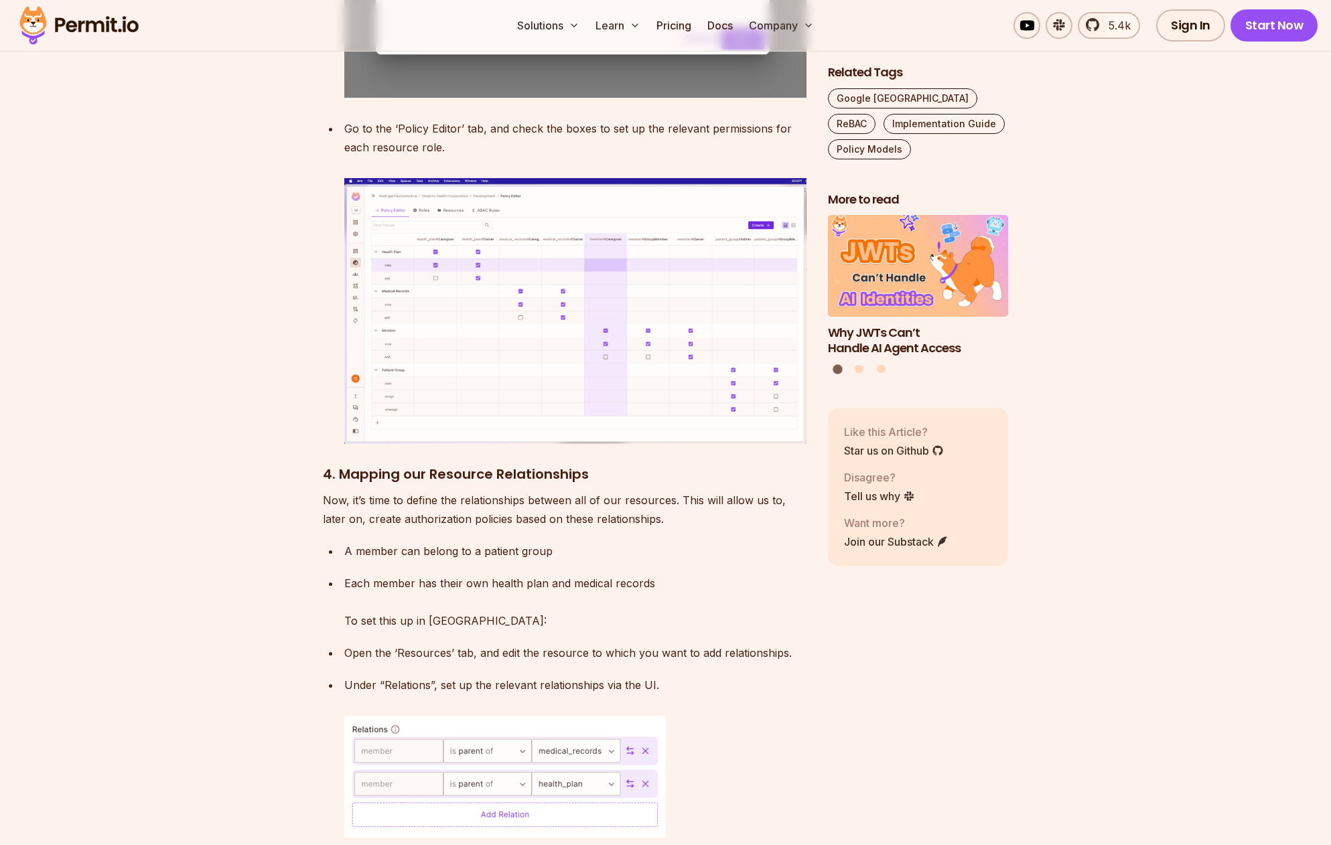
scroll to position [6148, 0]
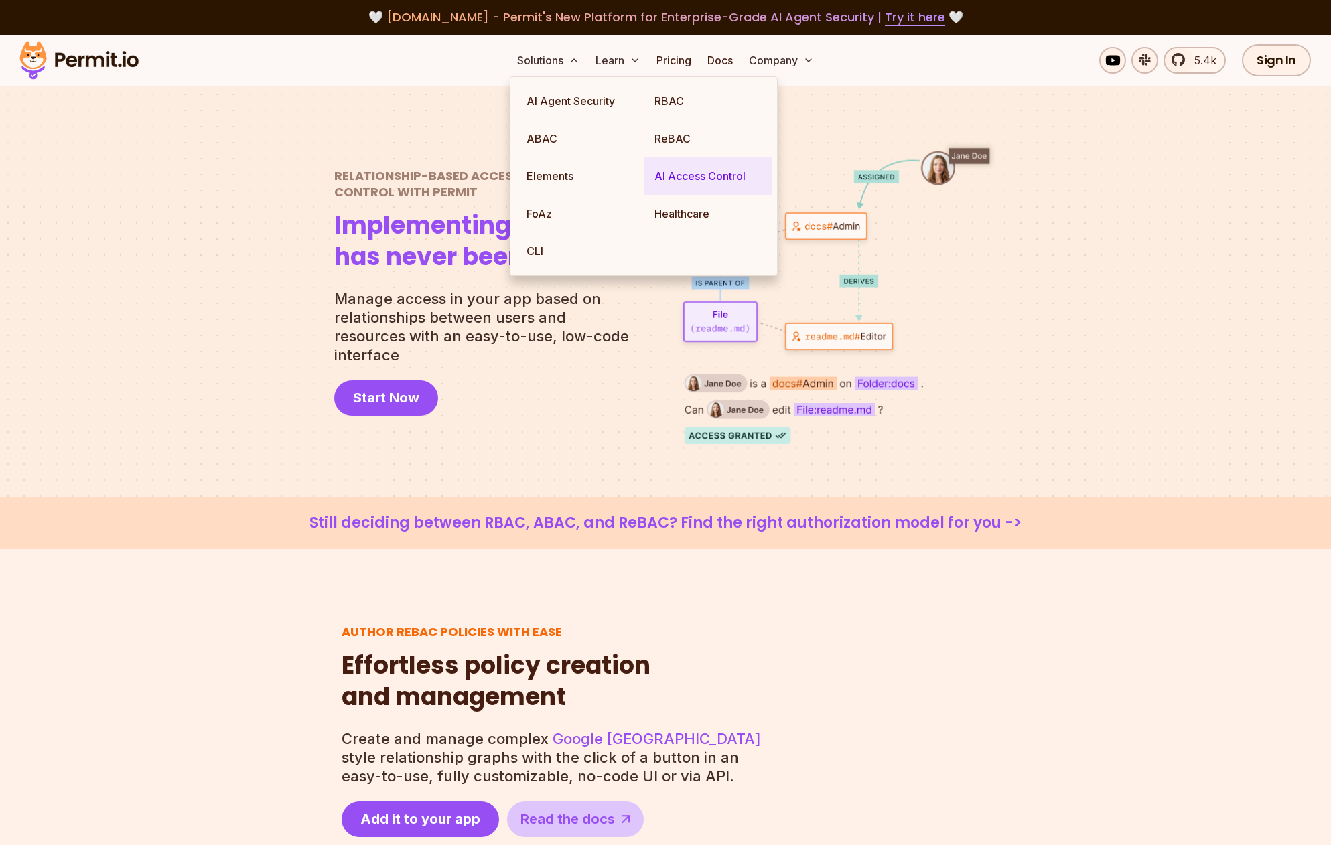
click at [681, 173] on link "AI Access Control" at bounding box center [708, 176] width 128 height 38
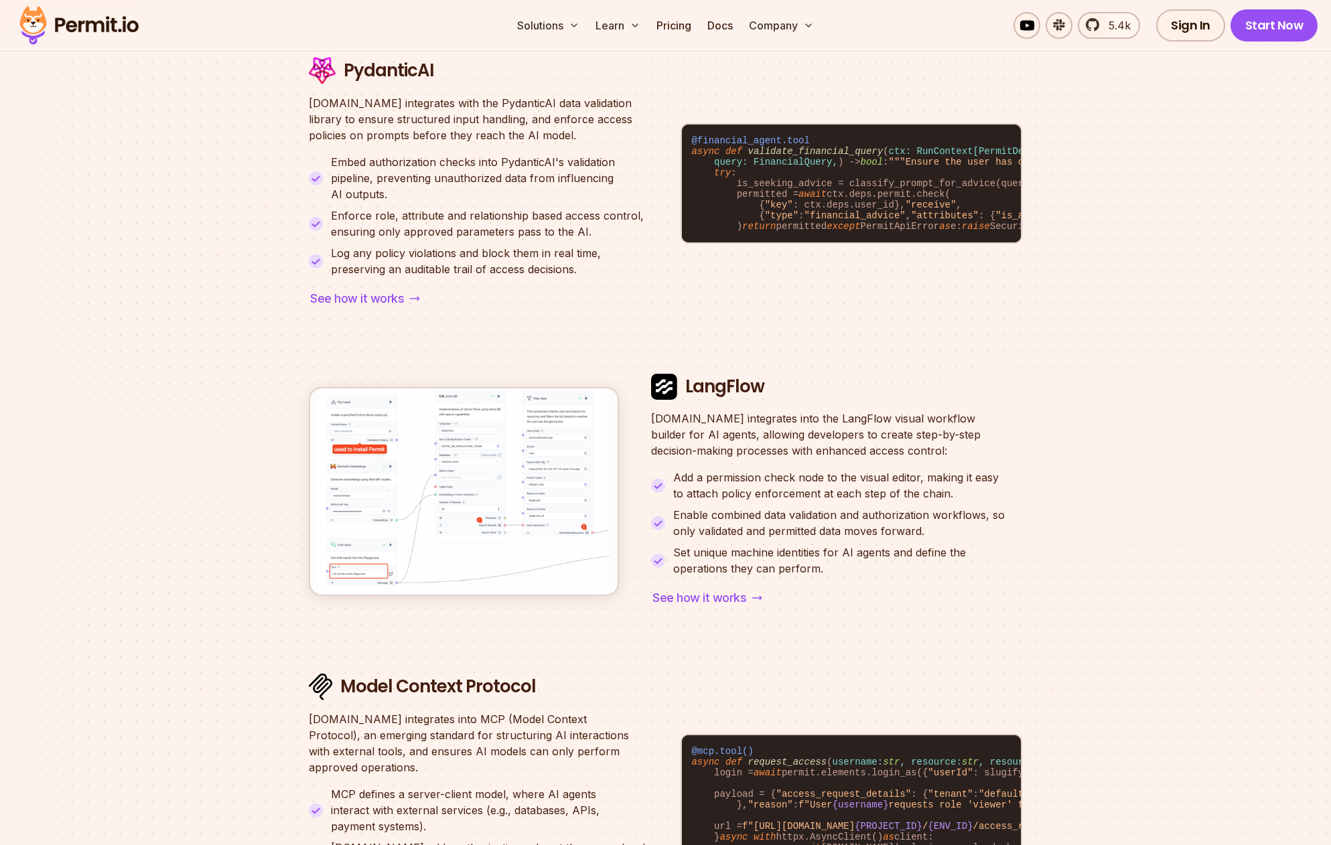
scroll to position [4711, 0]
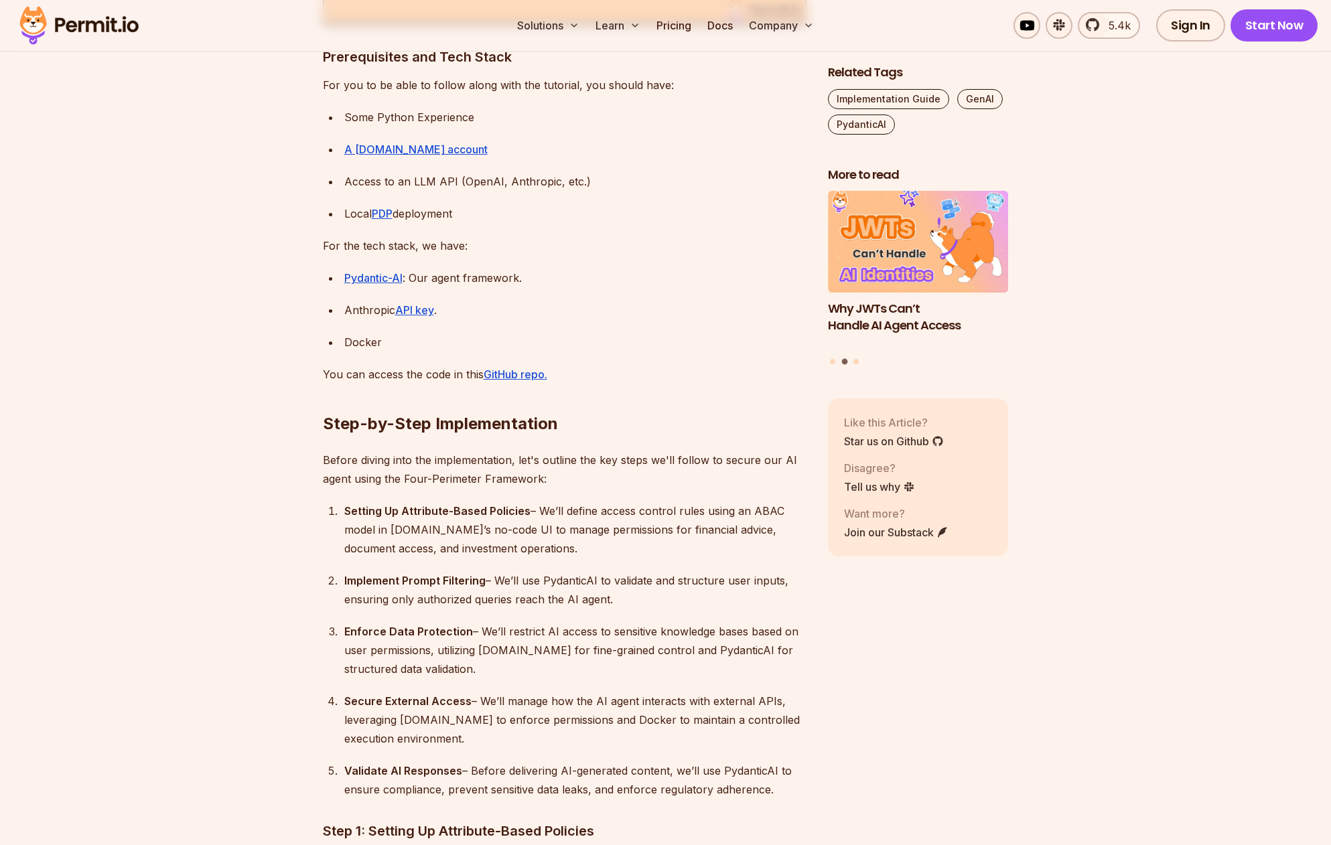
scroll to position [1791, 0]
